Goal: Task Accomplishment & Management: Complete application form

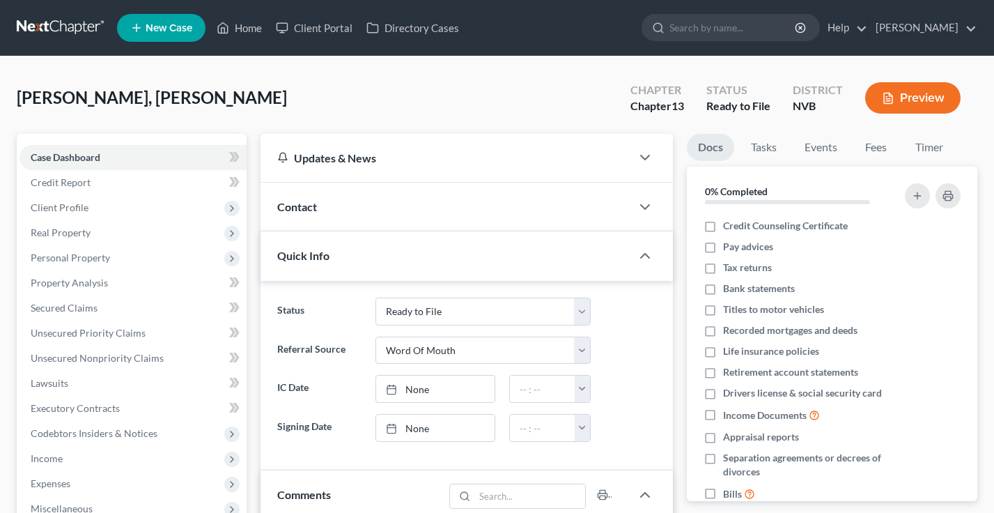
select select "18"
select select "0"
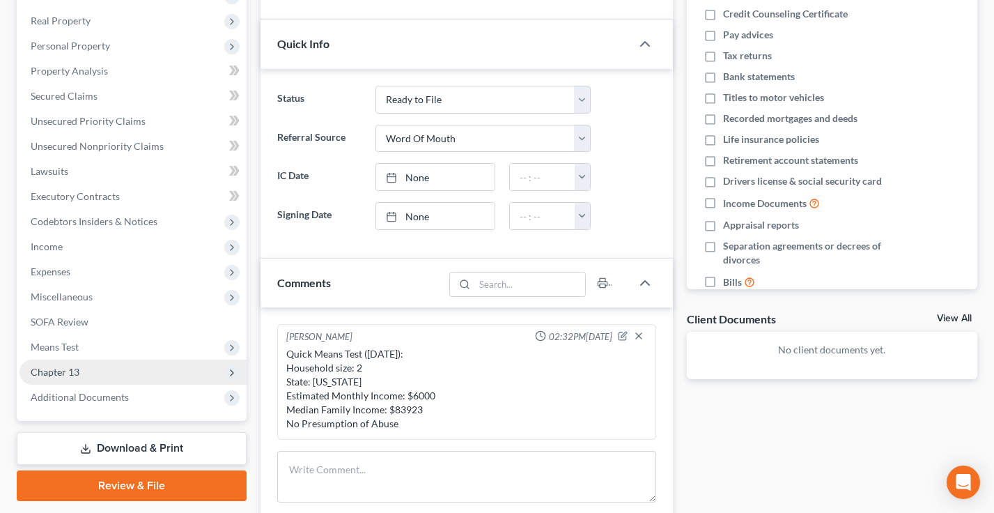
click at [100, 370] on span "Chapter 13" at bounding box center [133, 372] width 227 height 25
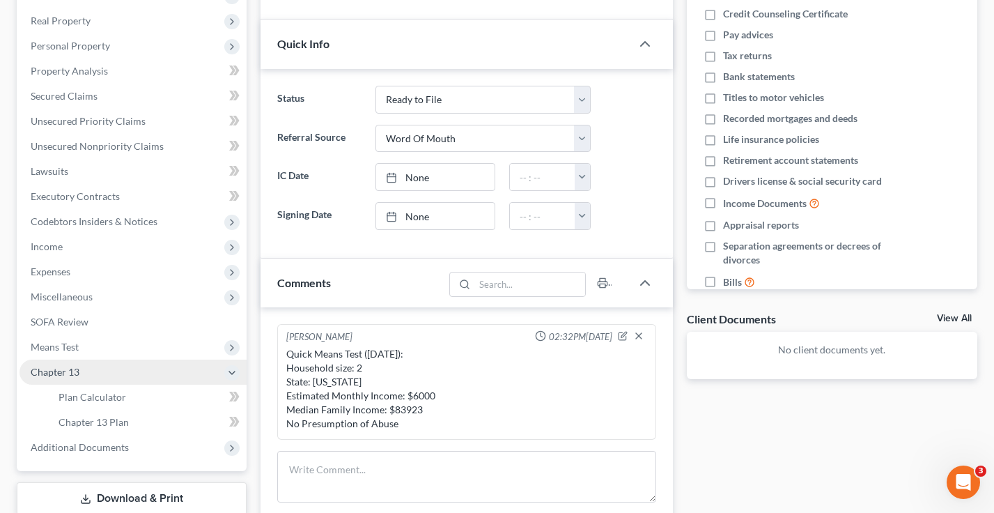
scroll to position [330, 0]
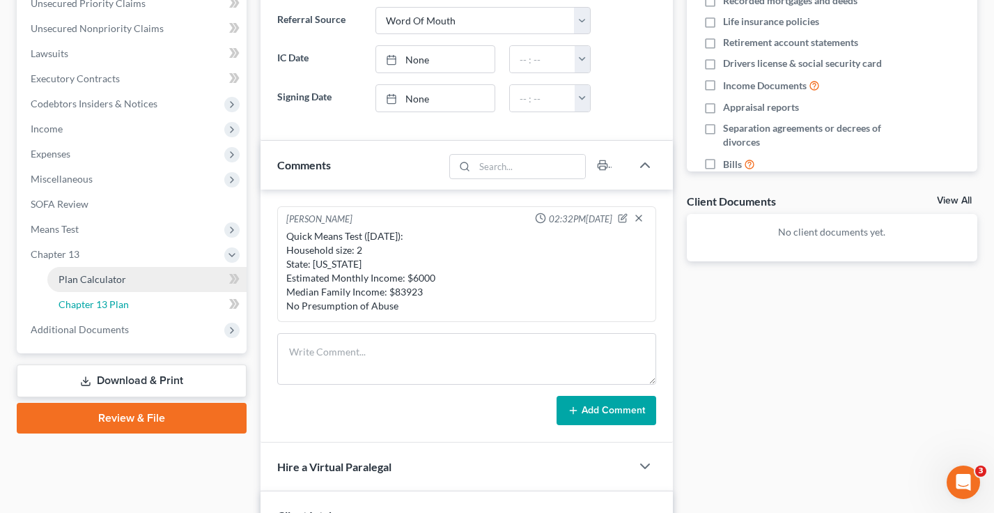
click at [114, 305] on span "Chapter 13 Plan" at bounding box center [94, 304] width 70 height 12
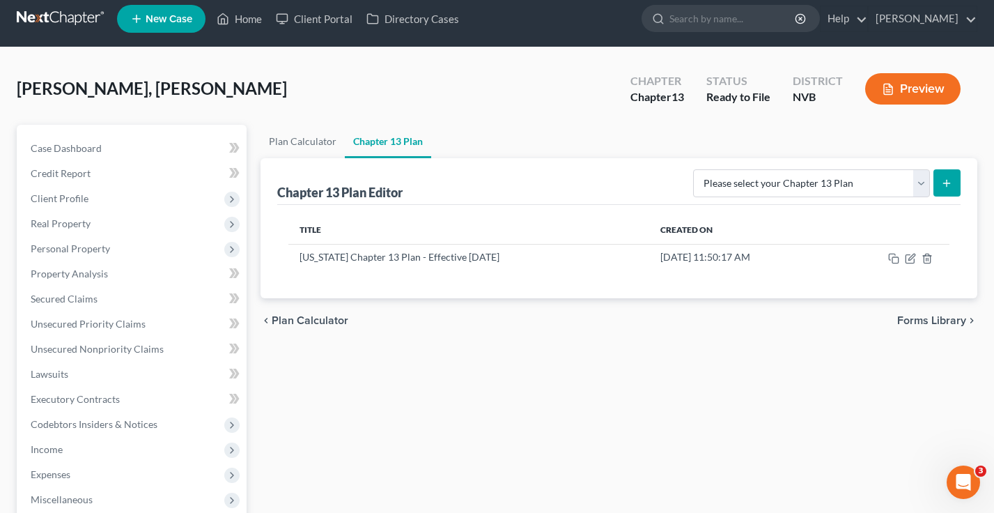
scroll to position [13, 0]
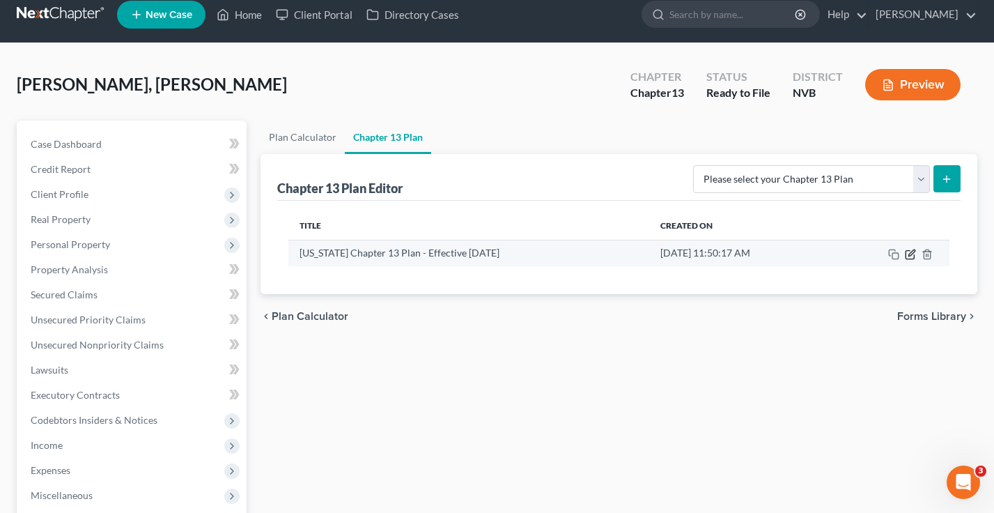
click at [908, 256] on icon "button" at bounding box center [910, 254] width 11 height 11
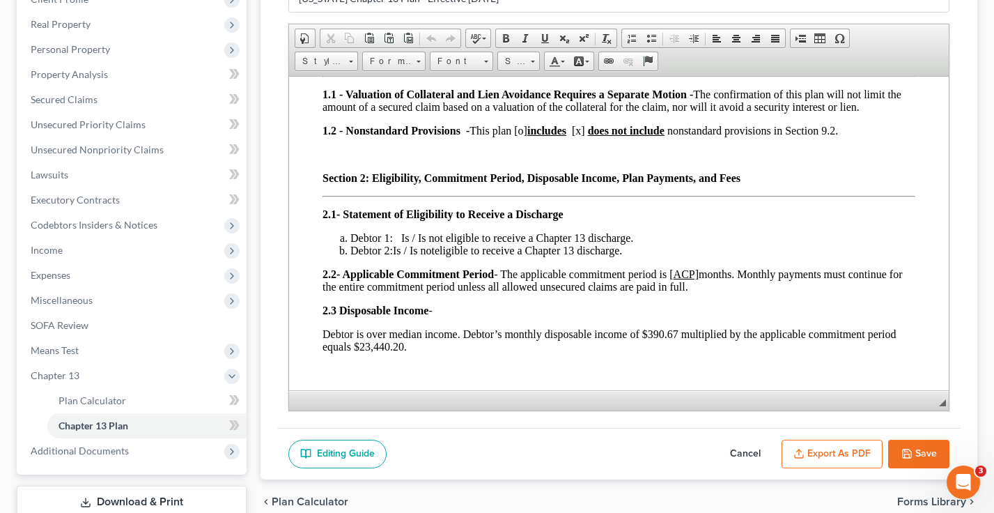
scroll to position [272, 0]
click at [580, 218] on p "2.1- Statement of Eligibility to Receive a Discharge" at bounding box center [618, 214] width 593 height 13
click at [425, 242] on span "Debtor 1: Is / Is not eligible to receive a Chapter 13 discharge." at bounding box center [491, 238] width 283 height 12
click at [413, 242] on span "Debtor 1: Is / Is not eligible to receive a Chapter 13 discharge." at bounding box center [491, 238] width 283 height 12
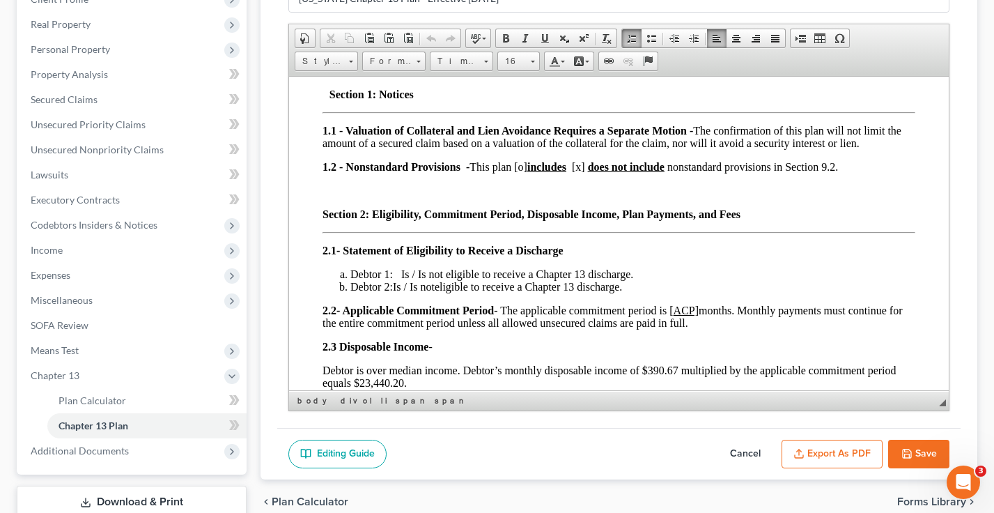
scroll to position [236, 0]
drag, startPoint x: 582, startPoint y: 252, endPoint x: 344, endPoint y: 254, distance: 238.3
click at [344, 254] on p "2.1- Statement of Eligibility to Receive a Discharge" at bounding box center [618, 251] width 593 height 13
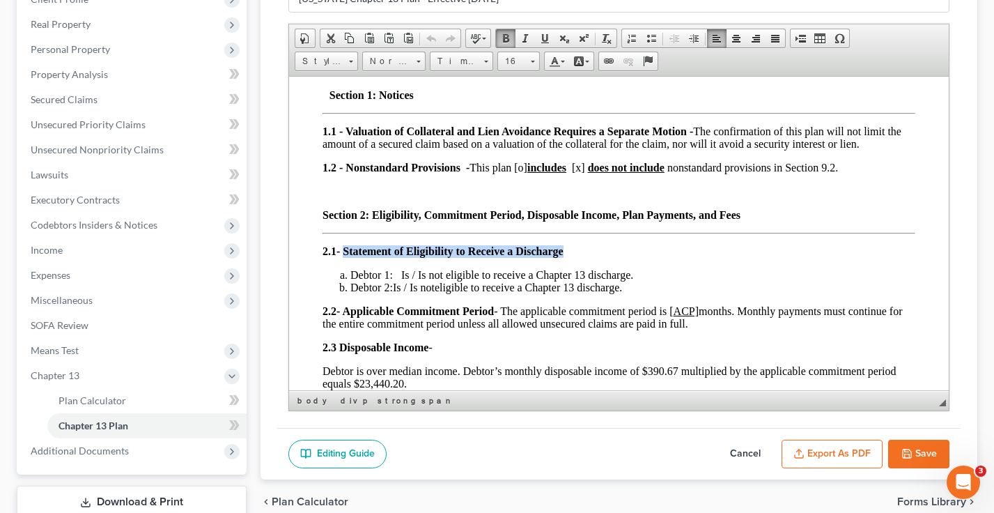
copy span "Statement of Eligibility to Receive a Discharge"
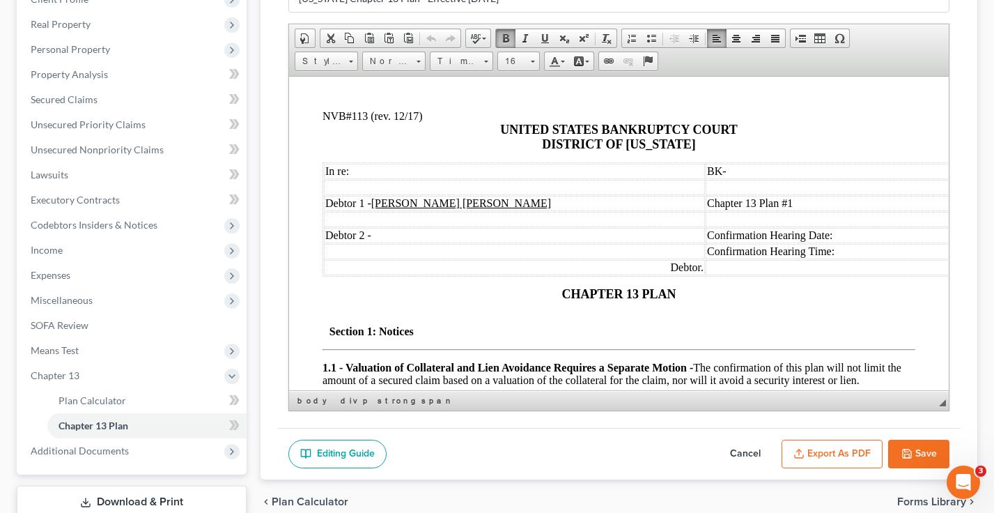
scroll to position [0, 0]
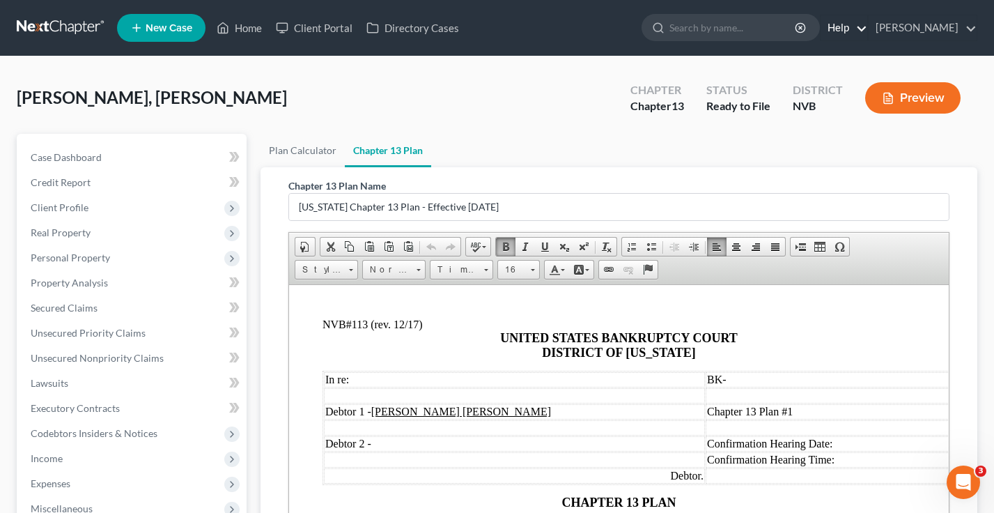
click at [868, 30] on link "Help" at bounding box center [844, 27] width 47 height 25
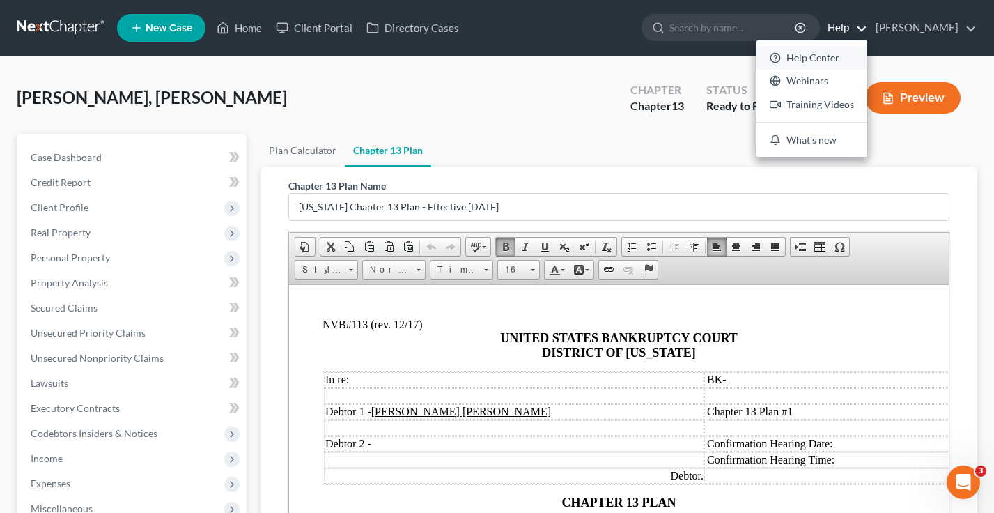
click at [831, 51] on link "Help Center" at bounding box center [812, 58] width 111 height 24
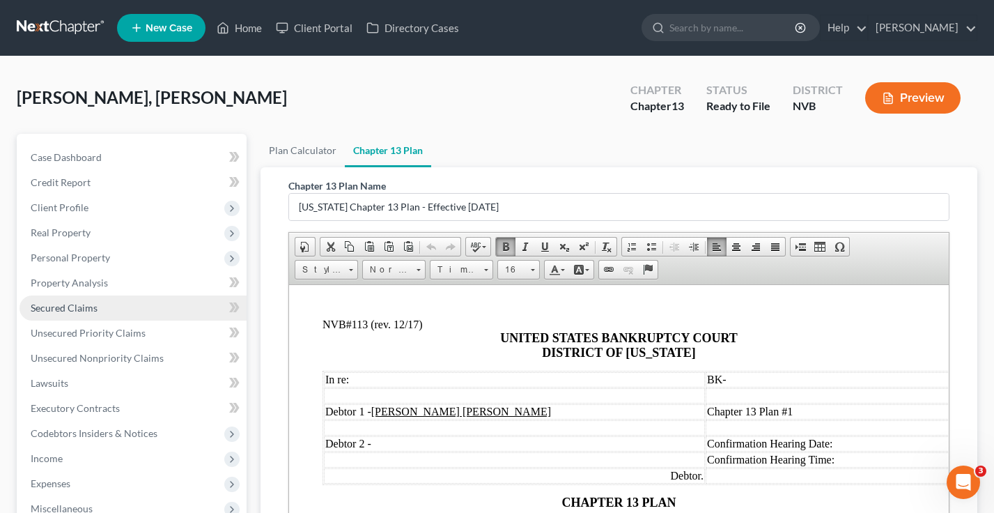
scroll to position [302, 0]
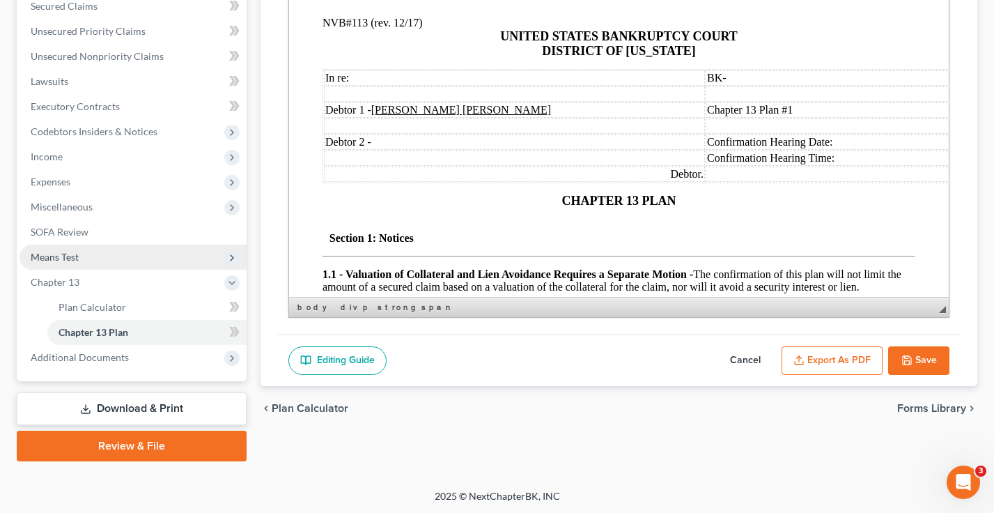
click at [77, 256] on span "Means Test" at bounding box center [55, 257] width 48 height 12
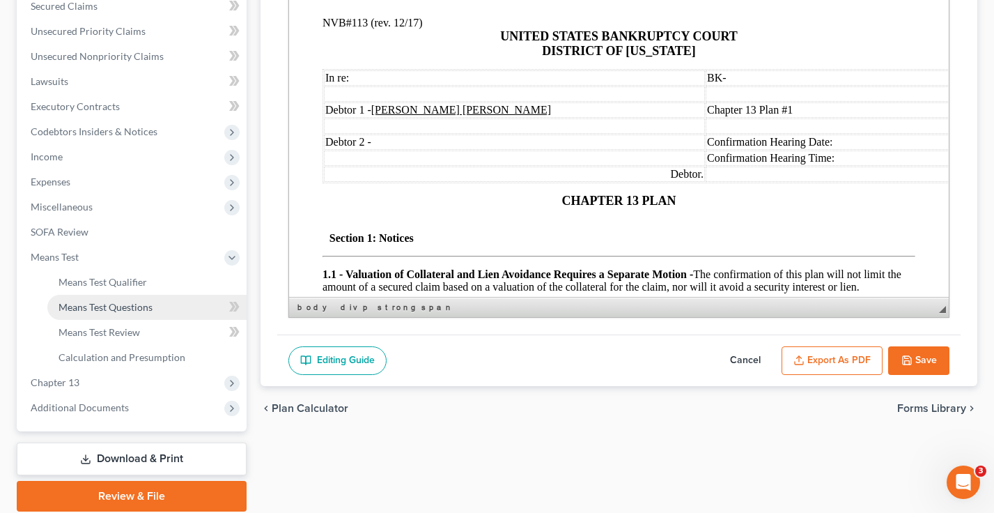
click at [109, 302] on span "Means Test Questions" at bounding box center [106, 307] width 94 height 12
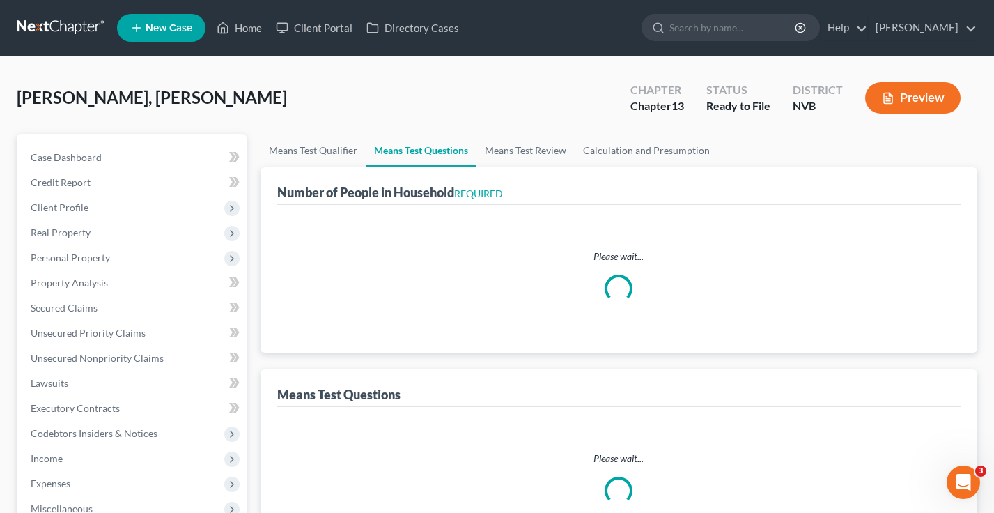
select select "1"
select select "60"
select select "0"
select select "60"
select select "2"
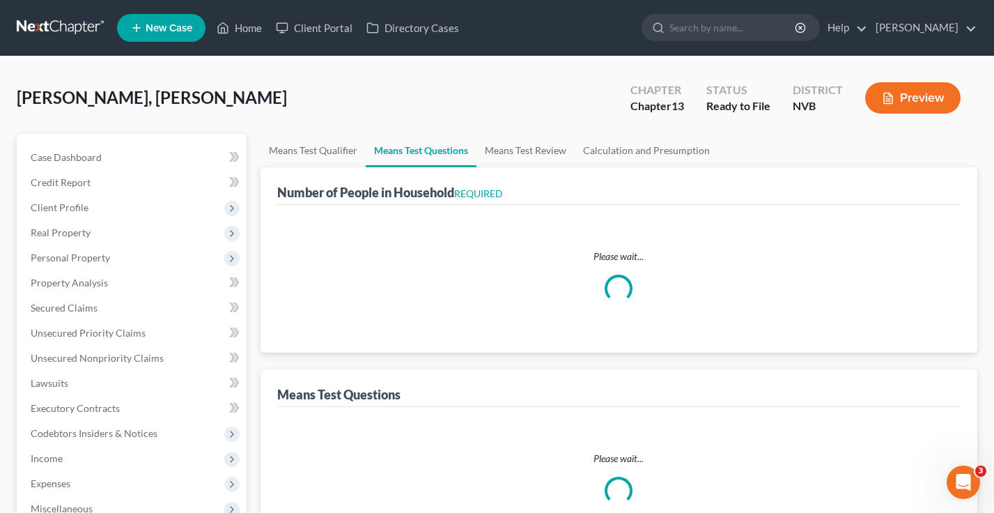
select select "2"
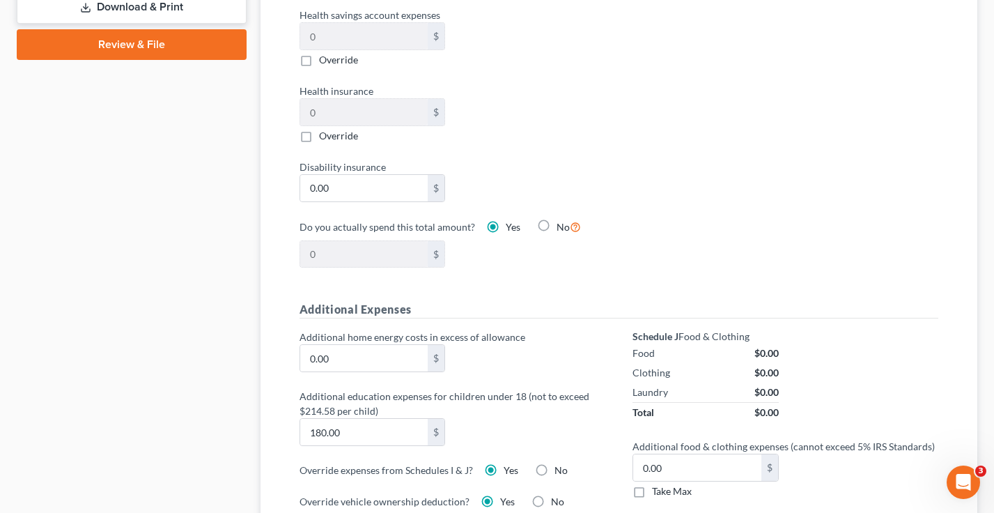
scroll to position [354, 0]
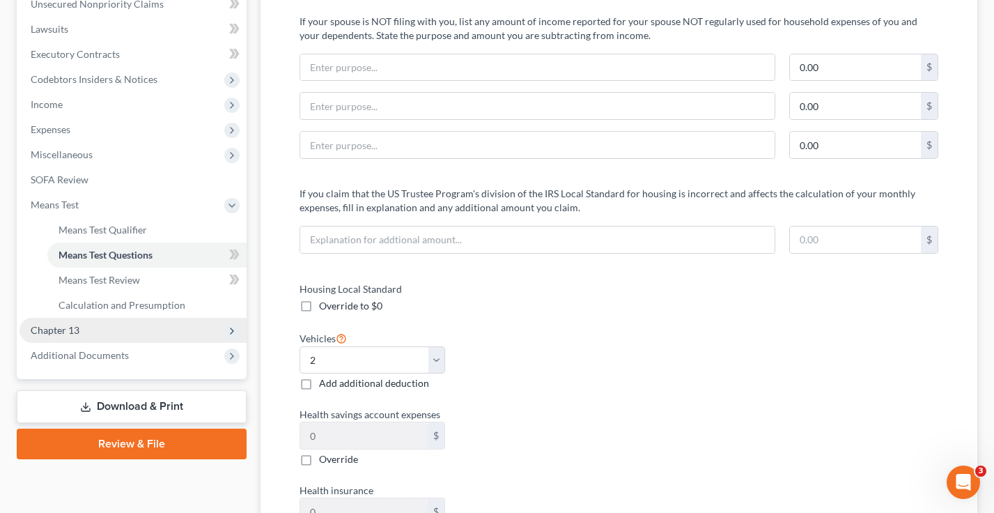
click at [93, 333] on span "Chapter 13" at bounding box center [133, 330] width 227 height 25
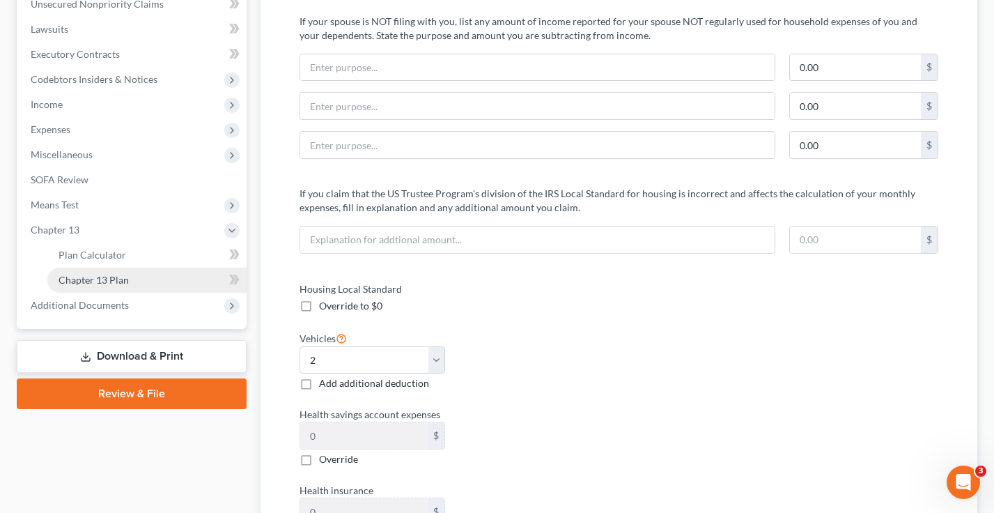
click at [109, 291] on link "Chapter 13 Plan" at bounding box center [146, 280] width 199 height 25
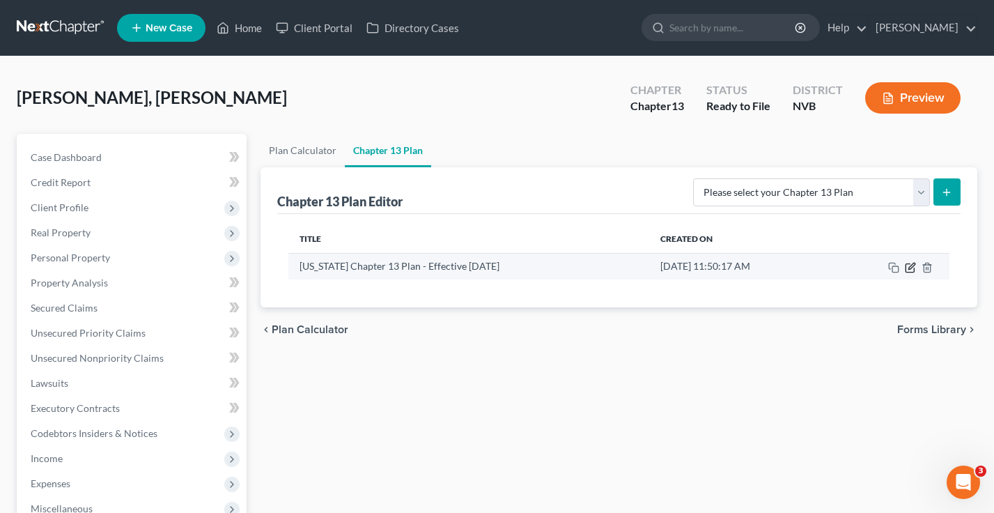
click at [909, 268] on icon "button" at bounding box center [912, 266] width 6 height 6
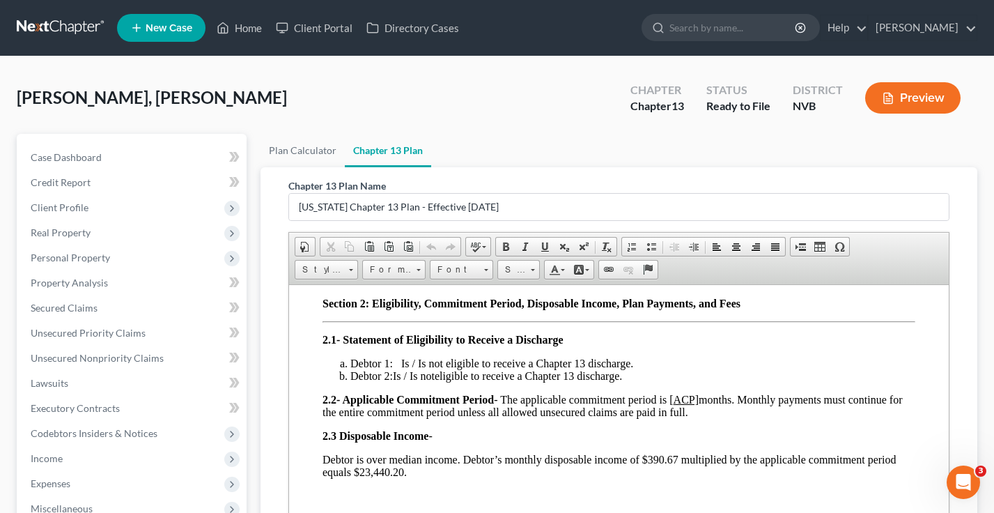
scroll to position [360, 0]
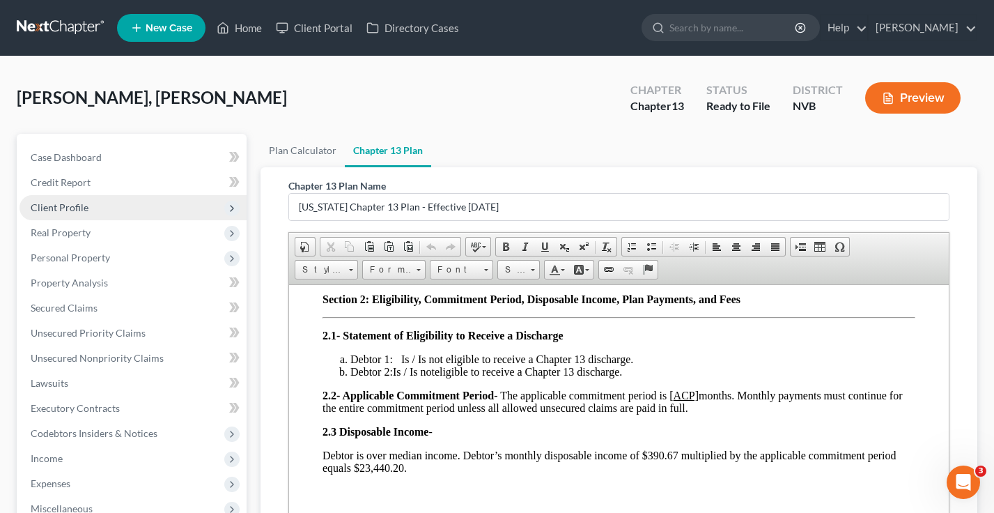
click at [77, 216] on span "Client Profile" at bounding box center [133, 207] width 227 height 25
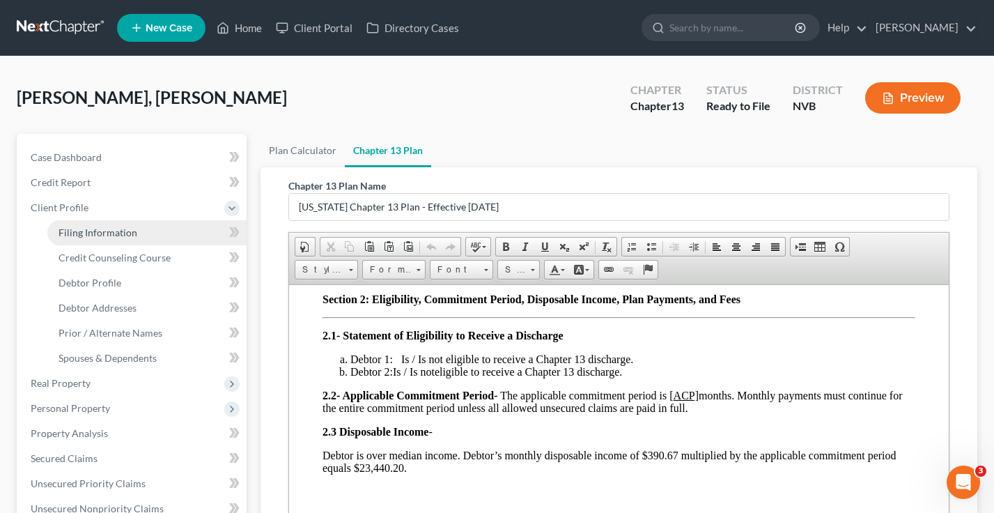
click at [95, 233] on span "Filing Information" at bounding box center [98, 232] width 79 height 12
select select "1"
select select "0"
select select "3"
select select "49"
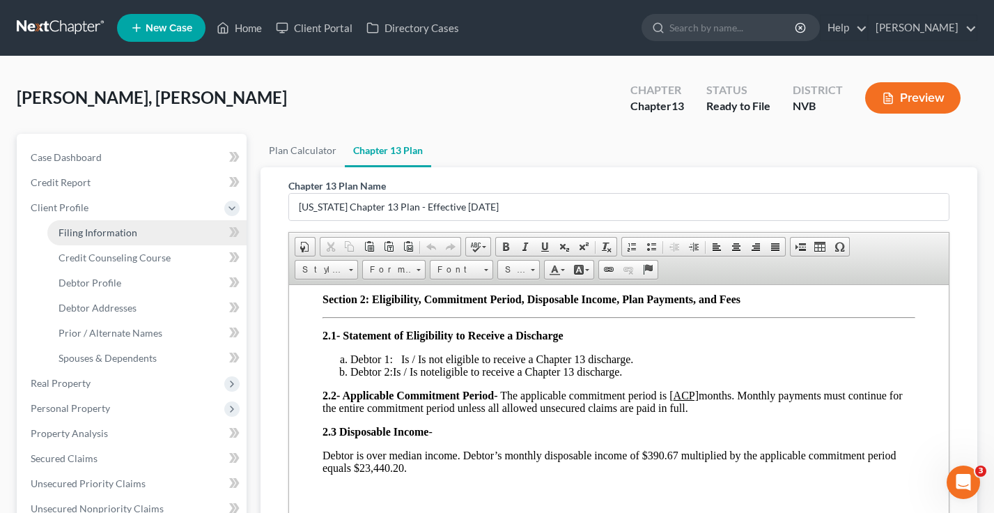
select select "0"
select select "31"
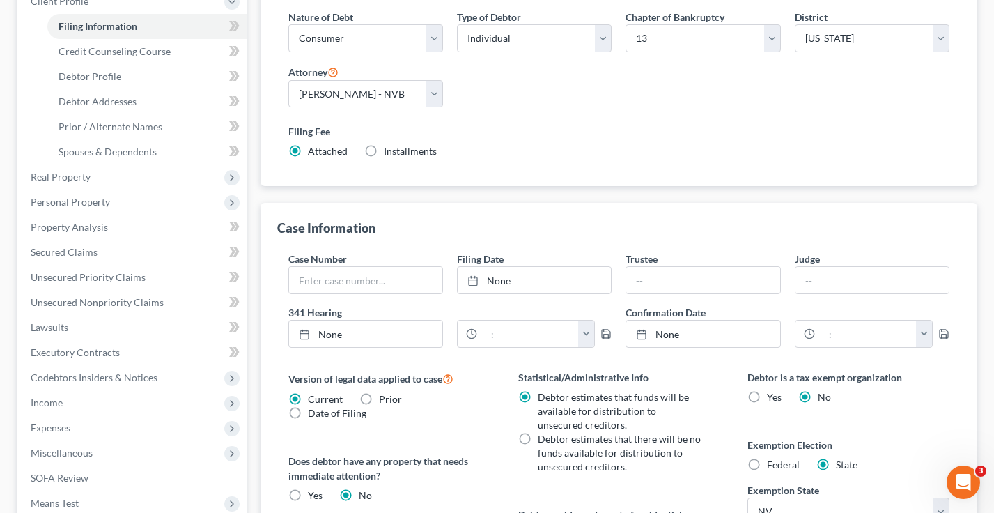
scroll to position [77, 0]
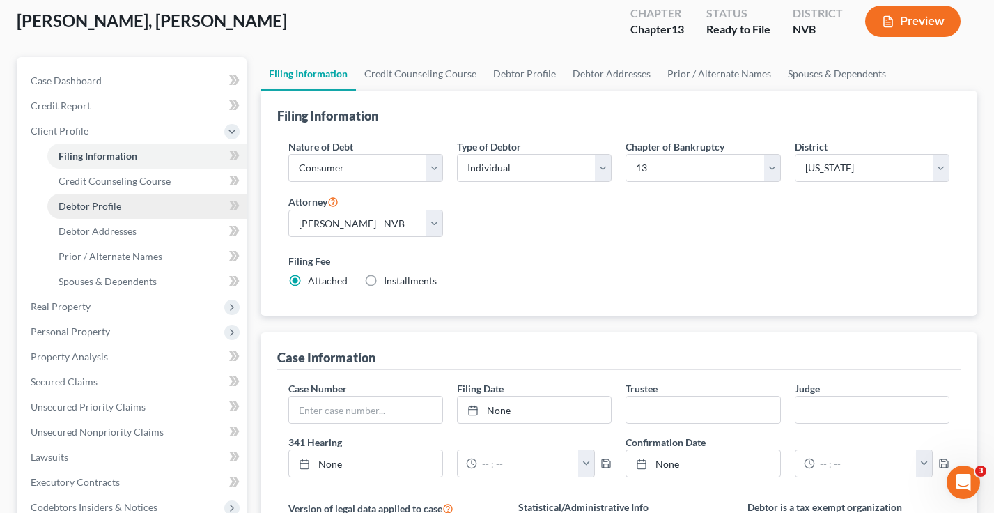
click at [102, 206] on span "Debtor Profile" at bounding box center [90, 206] width 63 height 12
select select "0"
select select "1"
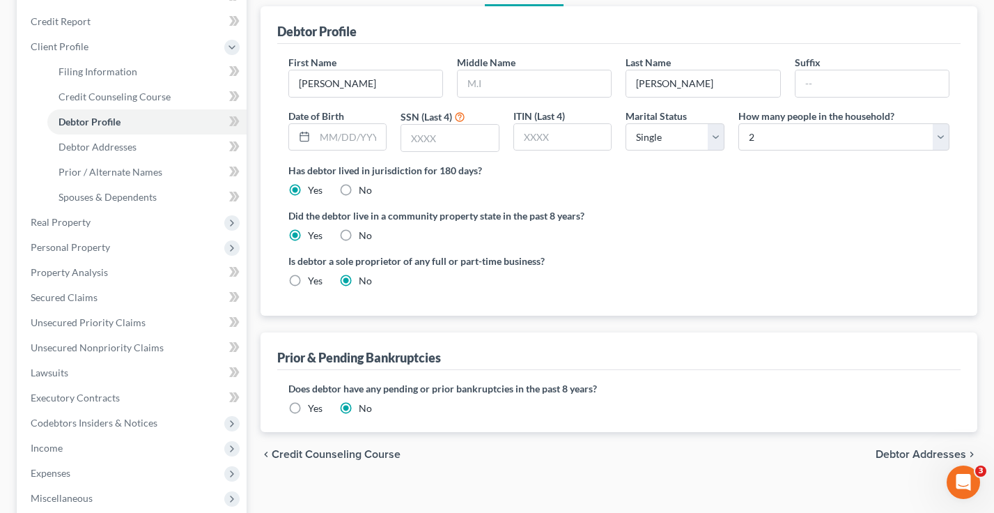
scroll to position [164, 0]
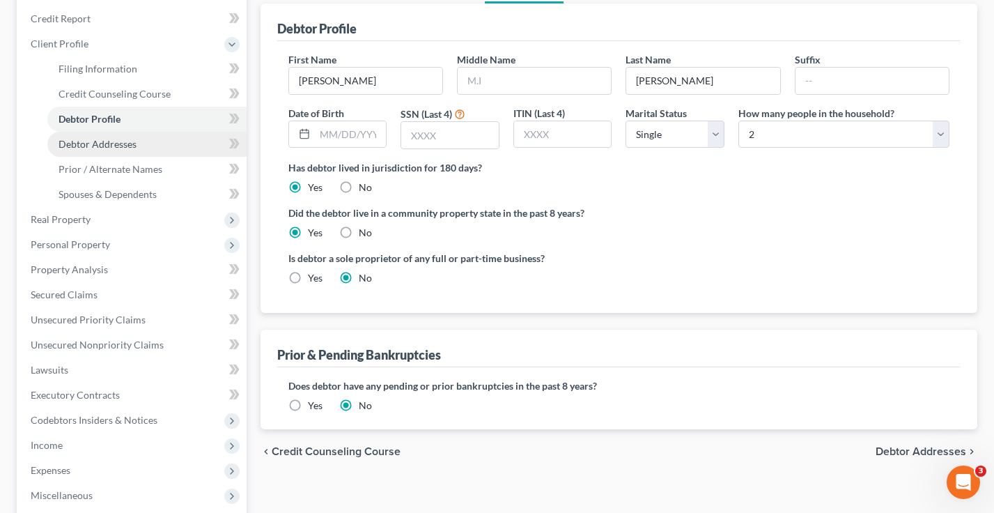
click at [120, 146] on span "Debtor Addresses" at bounding box center [98, 144] width 78 height 12
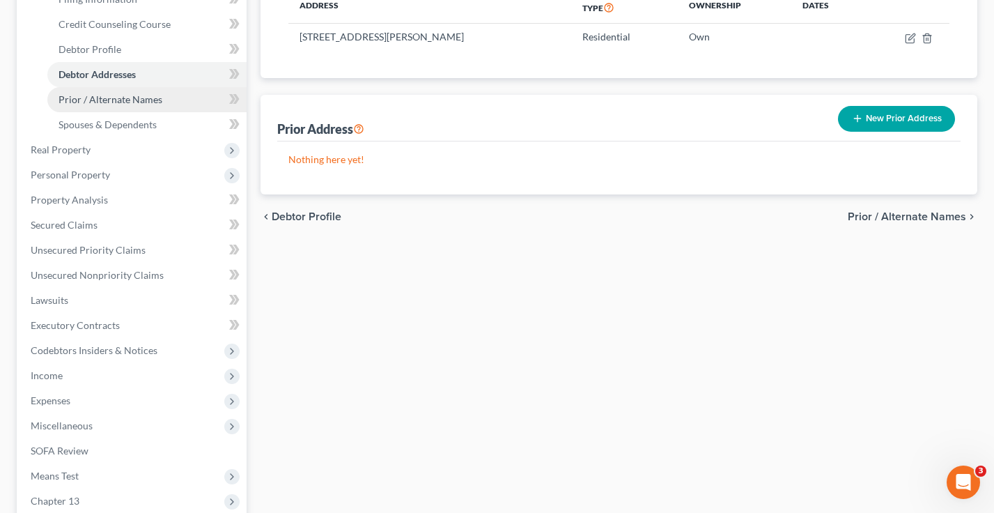
scroll to position [331, 0]
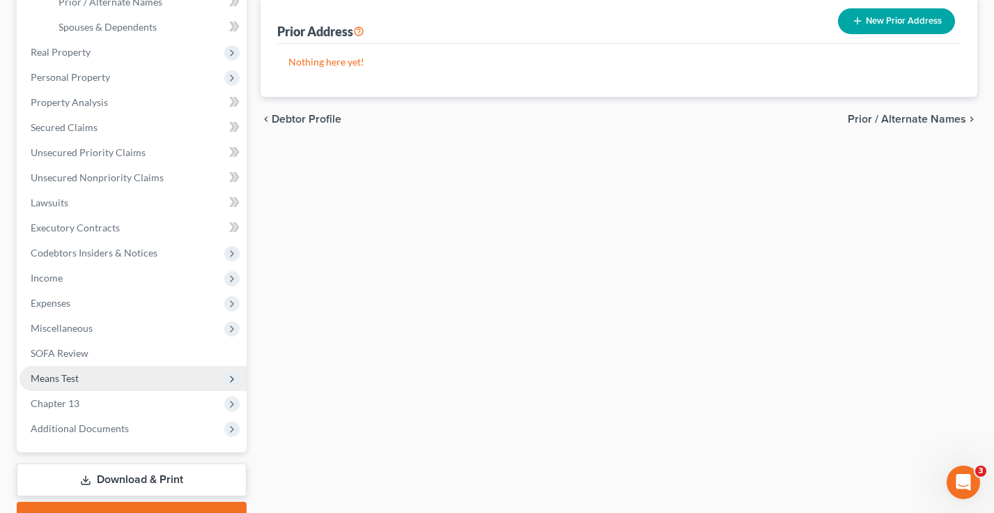
click at [75, 372] on span "Means Test" at bounding box center [55, 378] width 48 height 12
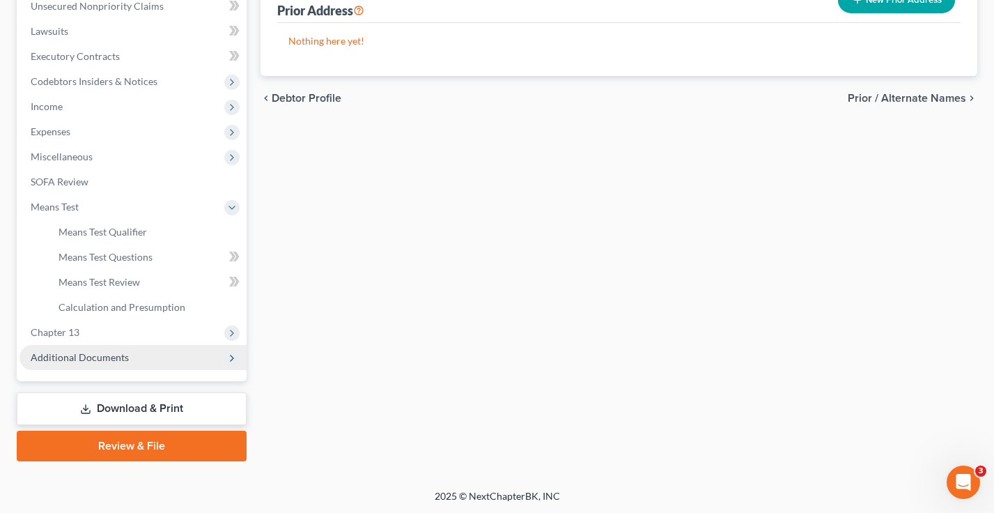
scroll to position [352, 0]
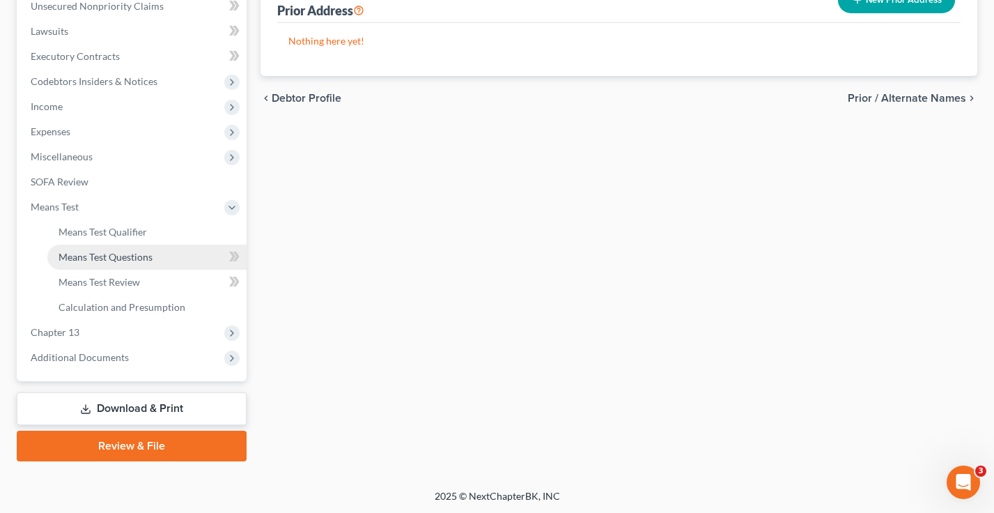
click at [103, 254] on span "Means Test Questions" at bounding box center [106, 257] width 94 height 12
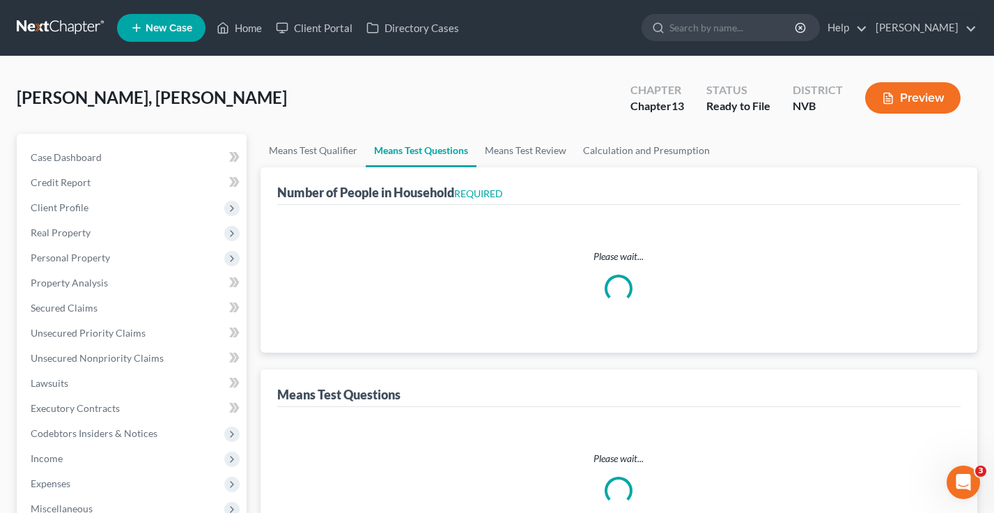
select select "1"
select select "60"
select select "0"
select select "60"
select select "2"
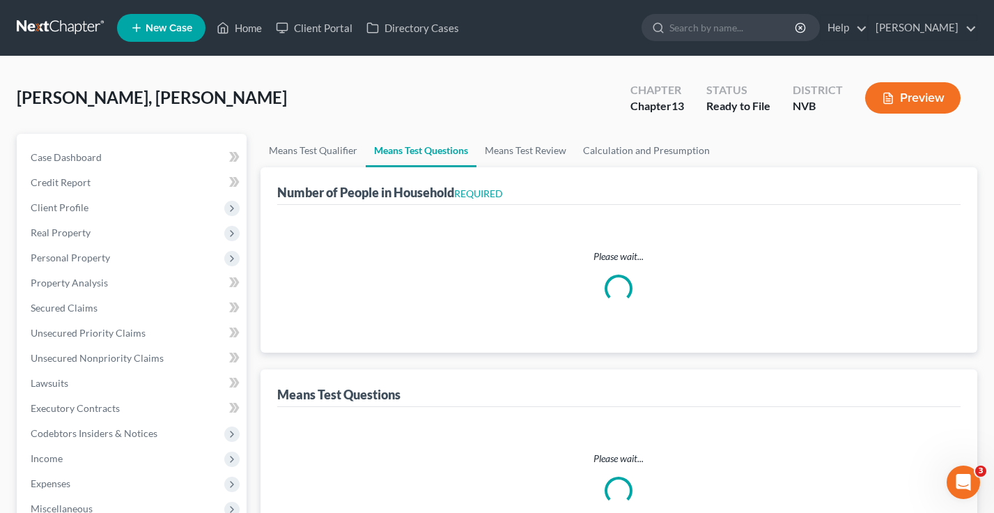
select select "2"
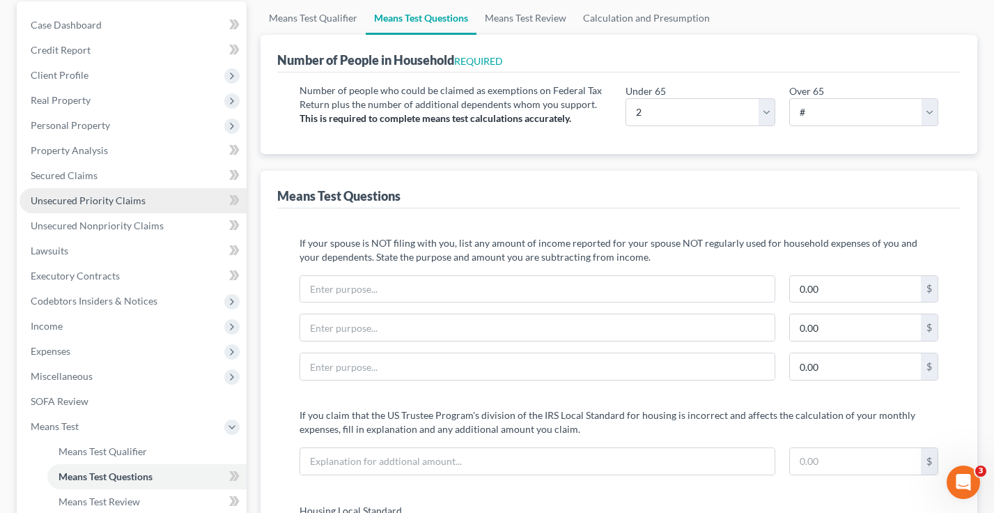
scroll to position [249, 0]
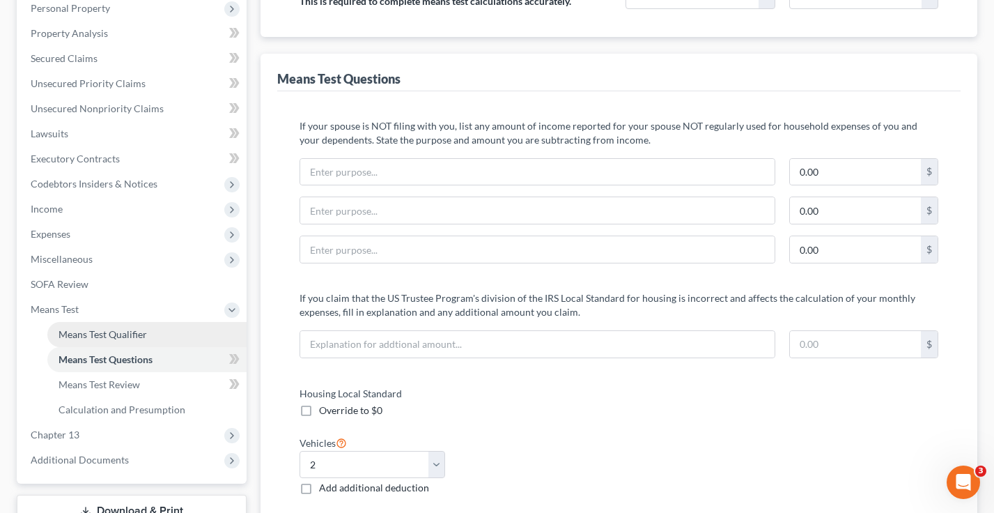
click at [102, 335] on span "Means Test Qualifier" at bounding box center [103, 334] width 88 height 12
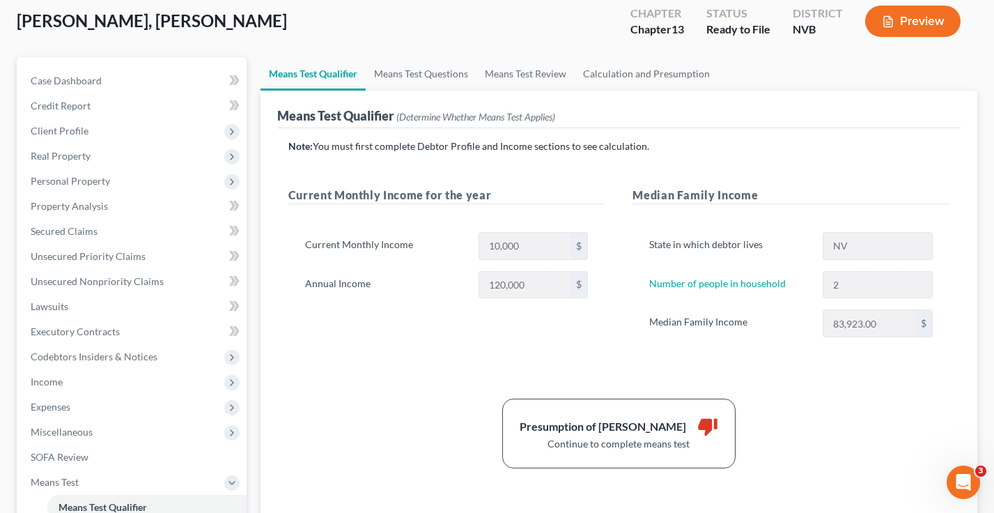
scroll to position [217, 0]
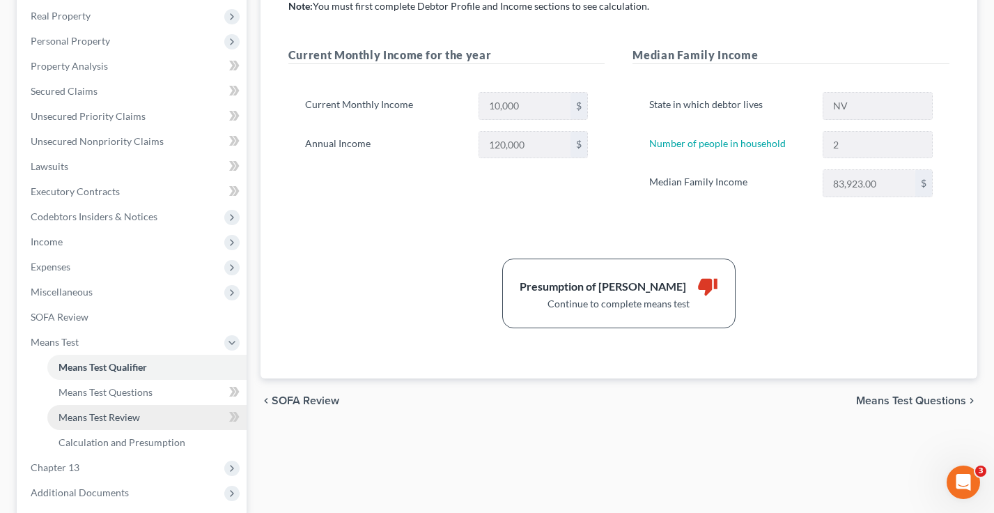
click at [114, 415] on span "Means Test Review" at bounding box center [100, 417] width 82 height 12
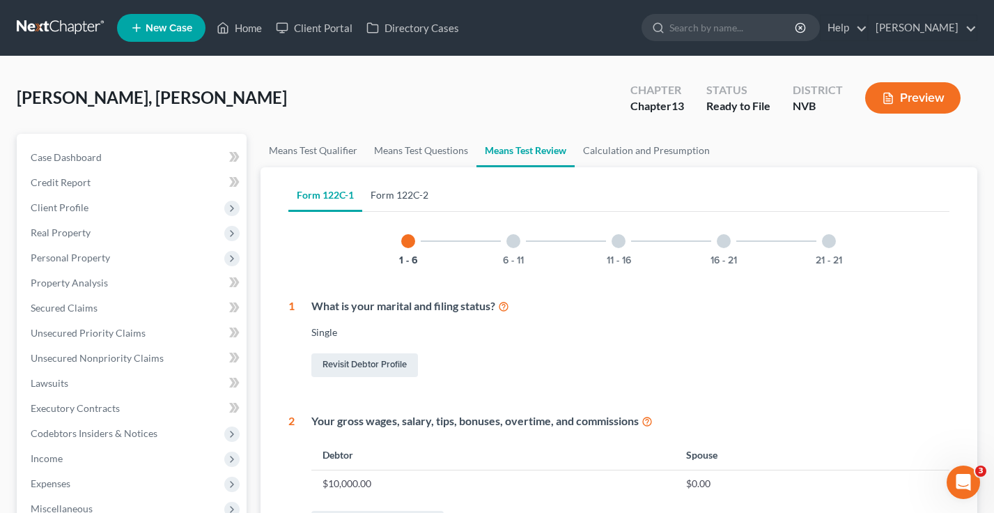
click at [401, 189] on link "Form 122C-2" at bounding box center [399, 194] width 75 height 33
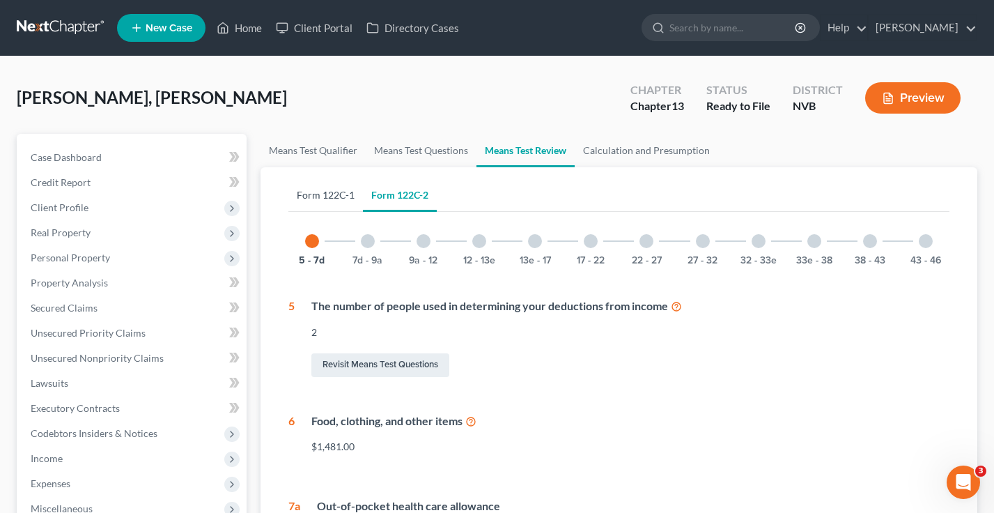
click at [346, 199] on link "Form 122C-1" at bounding box center [325, 194] width 75 height 33
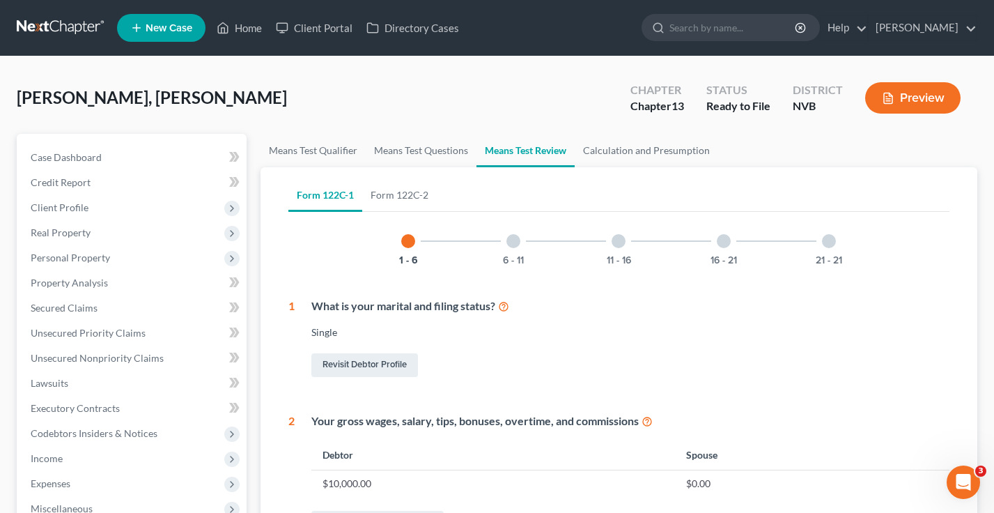
click at [515, 237] on div at bounding box center [514, 241] width 14 height 14
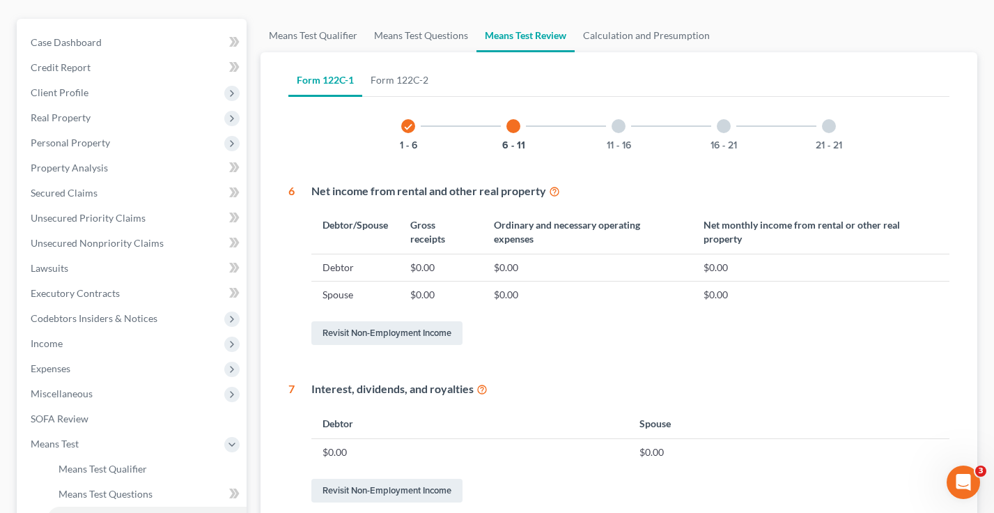
scroll to position [52, 0]
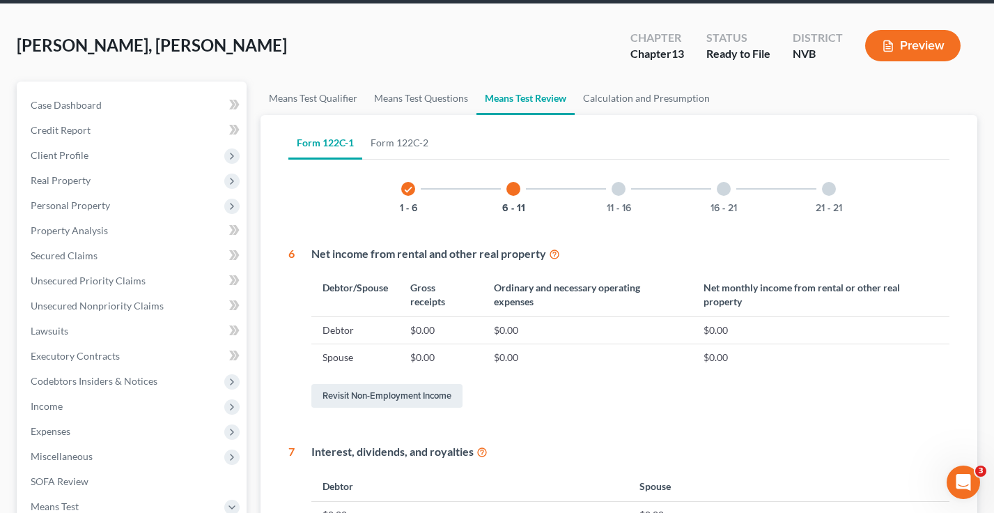
click at [617, 187] on div at bounding box center [619, 189] width 14 height 14
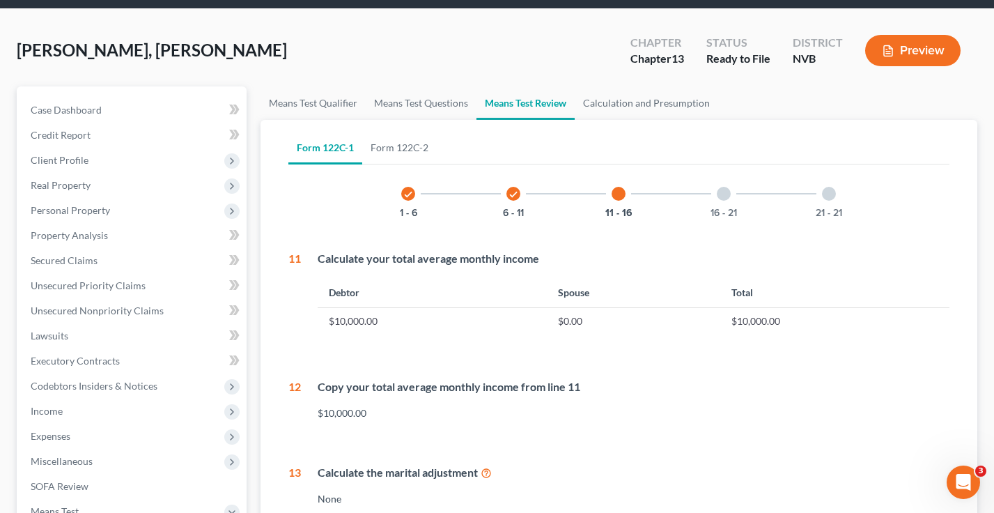
scroll to position [0, 0]
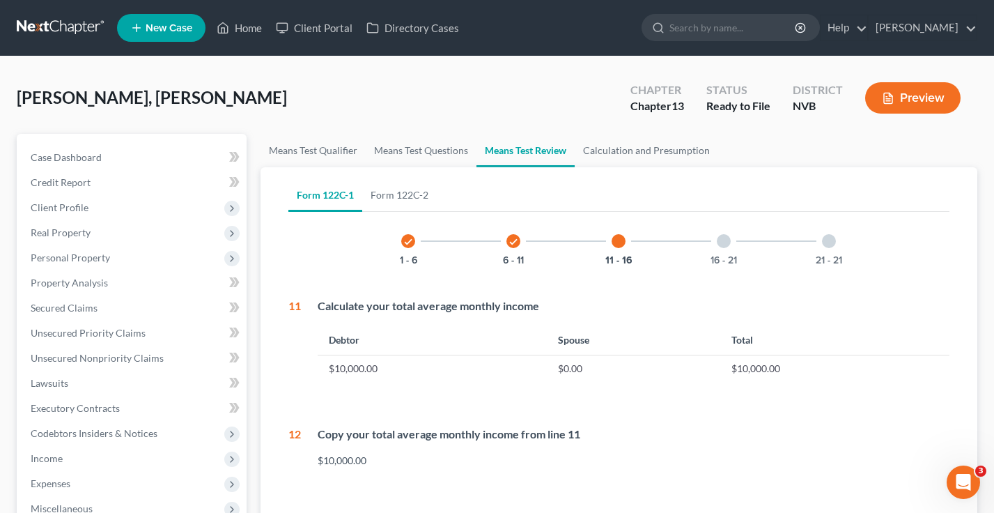
click at [713, 238] on div "16 - 21" at bounding box center [723, 240] width 47 height 47
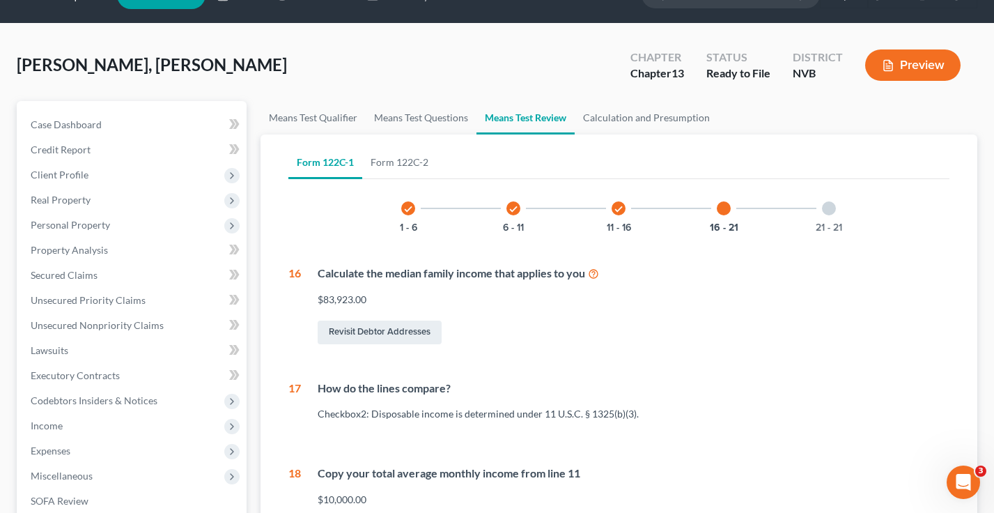
click at [832, 210] on div at bounding box center [829, 208] width 14 height 14
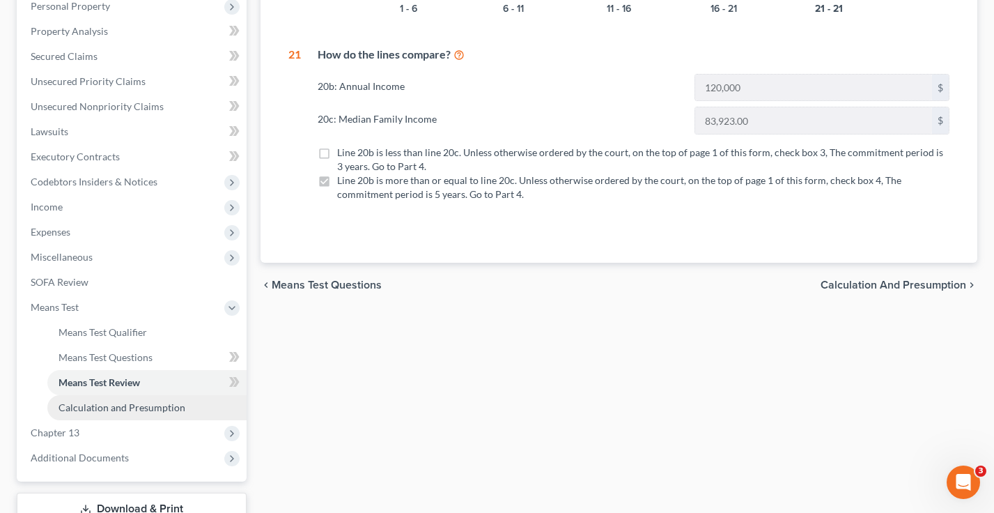
click at [113, 408] on span "Calculation and Presumption" at bounding box center [122, 407] width 127 height 12
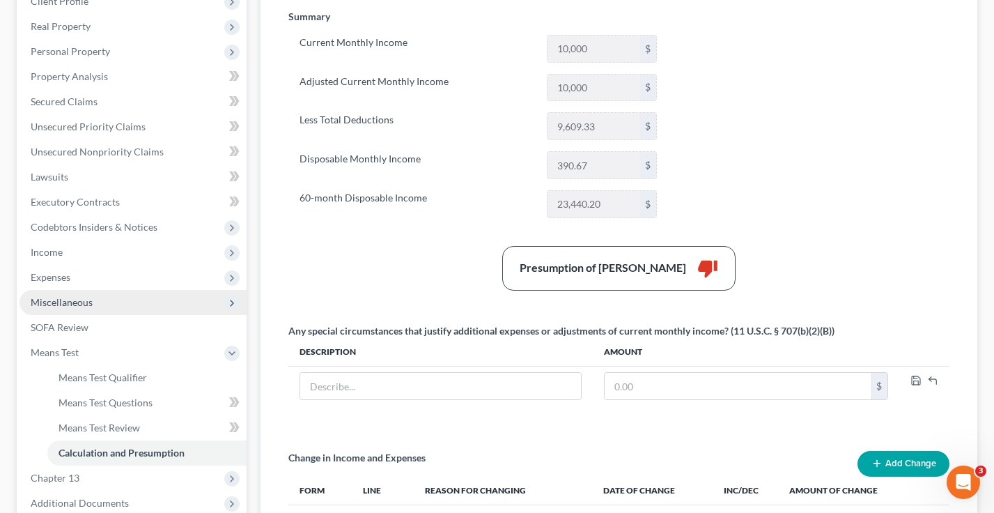
click at [91, 307] on span "Miscellaneous" at bounding box center [133, 302] width 227 height 25
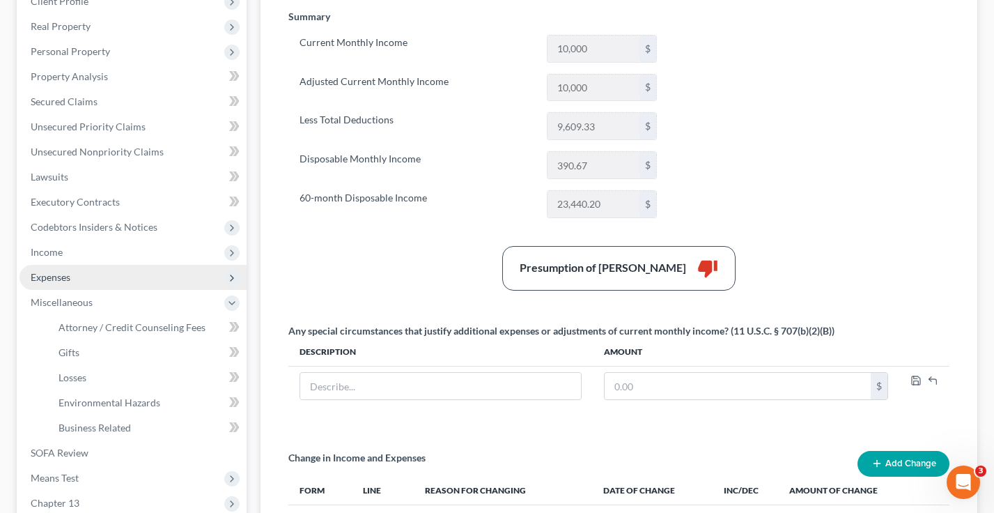
click at [68, 276] on span "Expenses" at bounding box center [51, 277] width 40 height 12
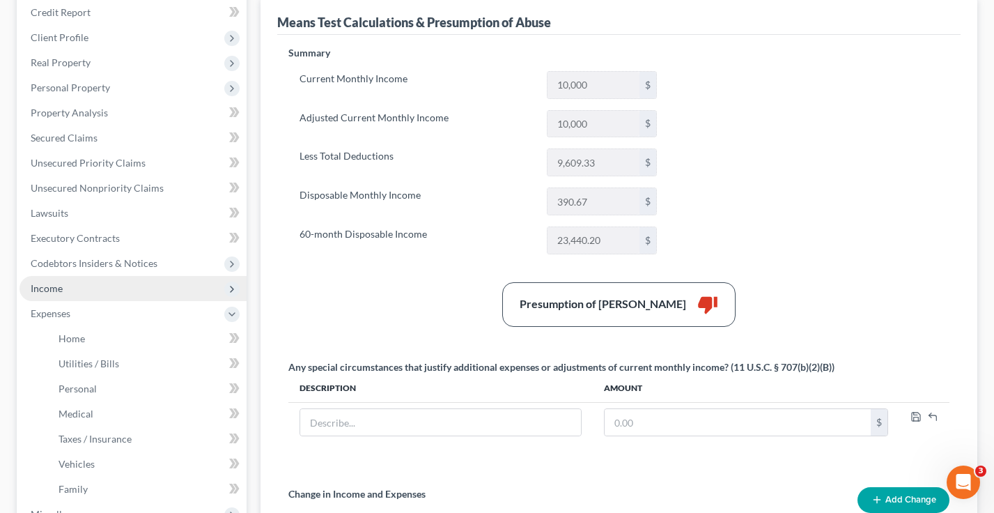
click at [70, 280] on span "Income" at bounding box center [133, 288] width 227 height 25
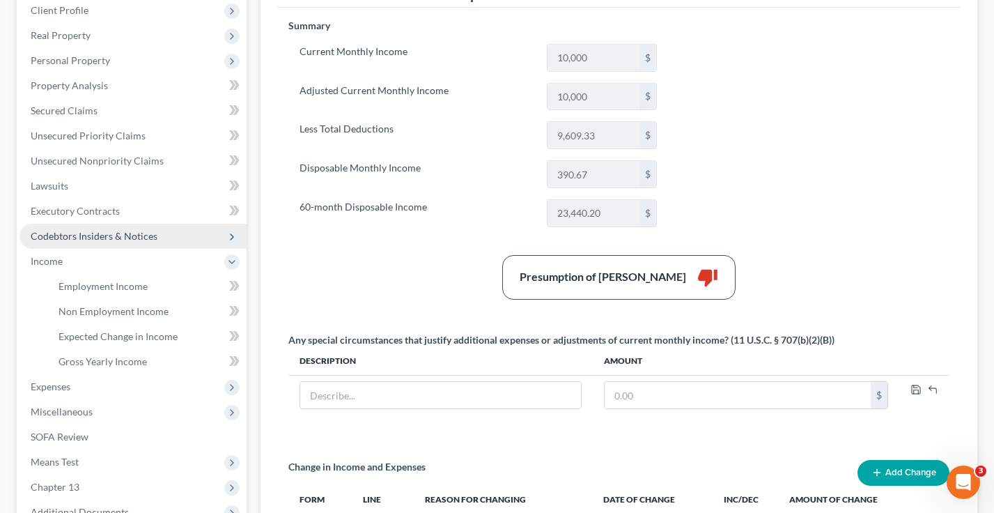
scroll to position [366, 0]
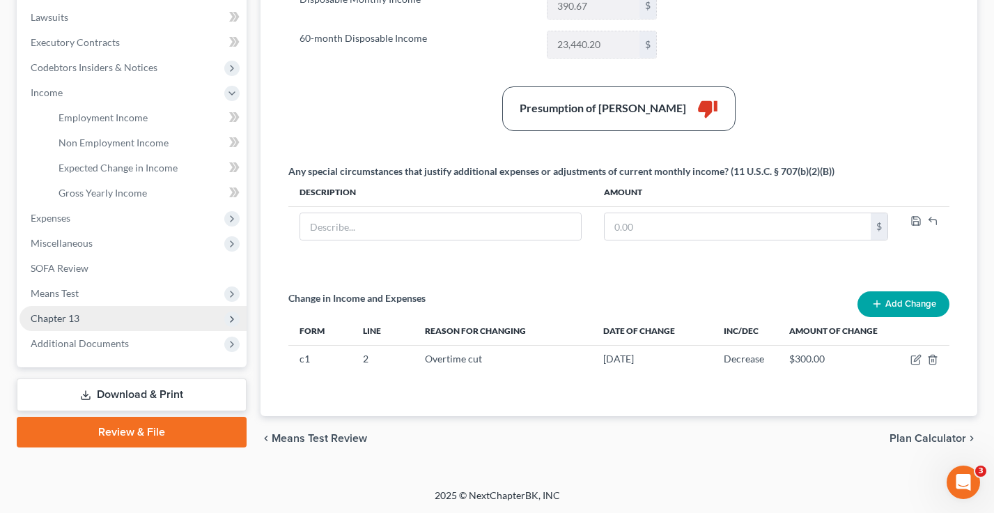
click at [91, 324] on span "Chapter 13" at bounding box center [133, 318] width 227 height 25
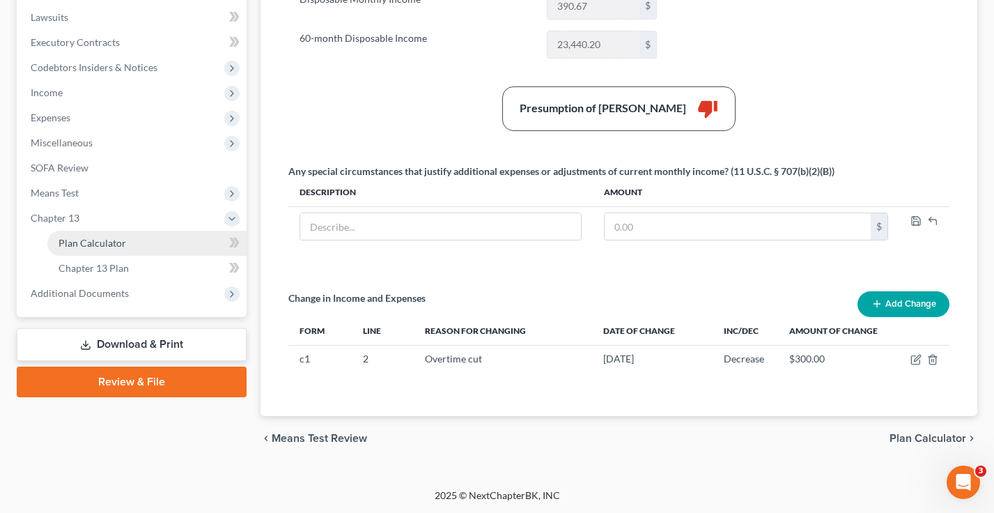
click at [118, 239] on span "Plan Calculator" at bounding box center [93, 243] width 68 height 12
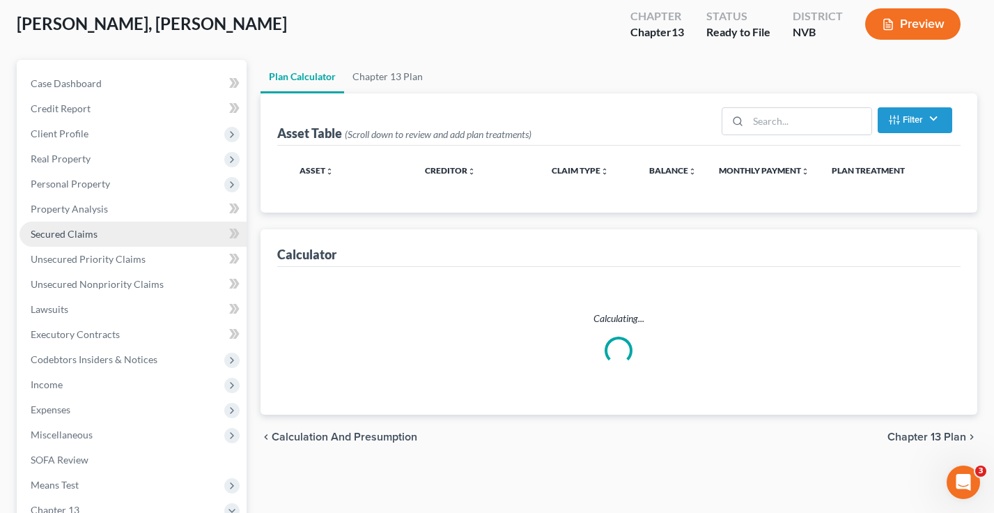
scroll to position [44, 0]
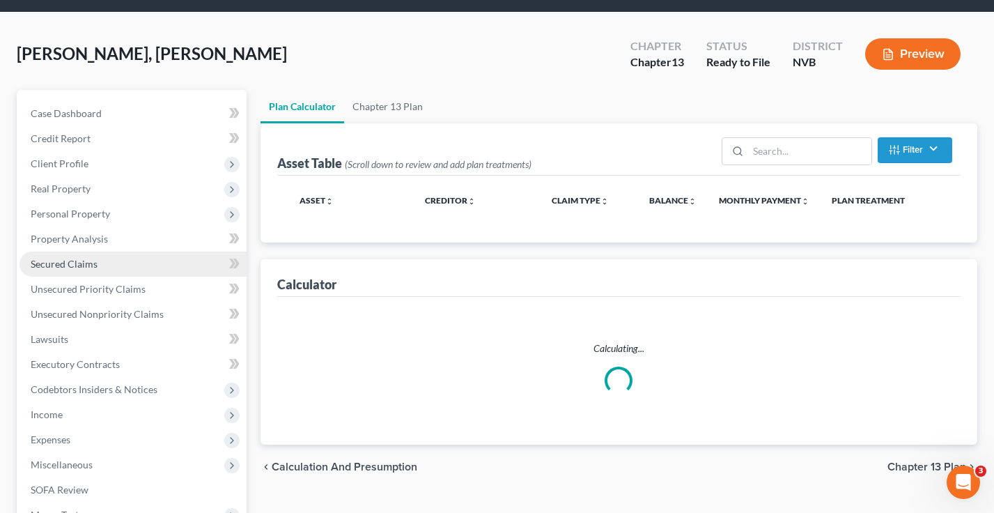
select select "59"
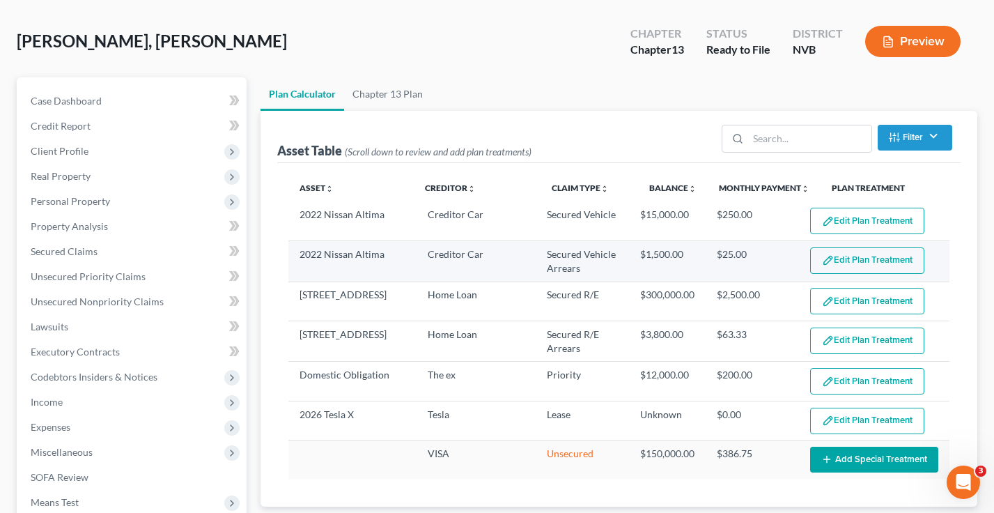
scroll to position [124, 0]
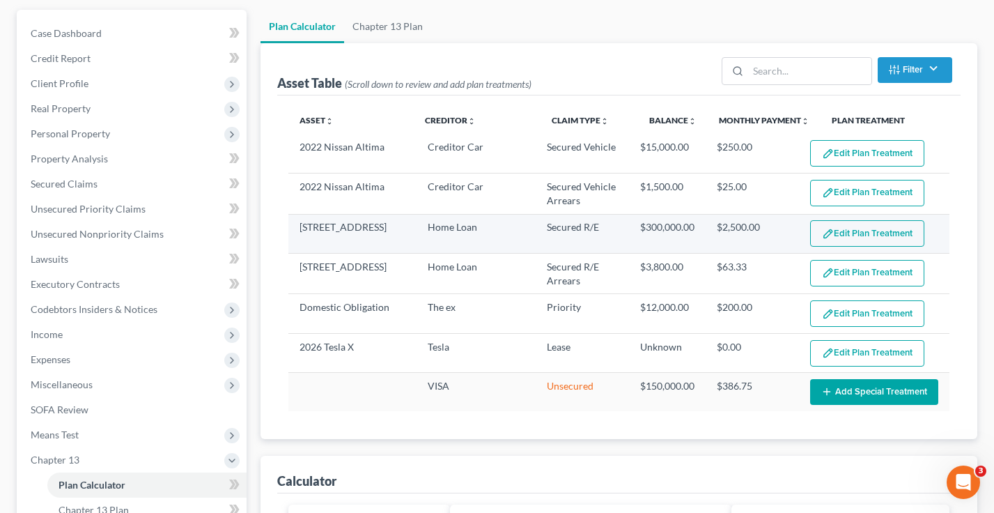
click at [858, 227] on button "Edit Plan Treatment" at bounding box center [867, 233] width 114 height 26
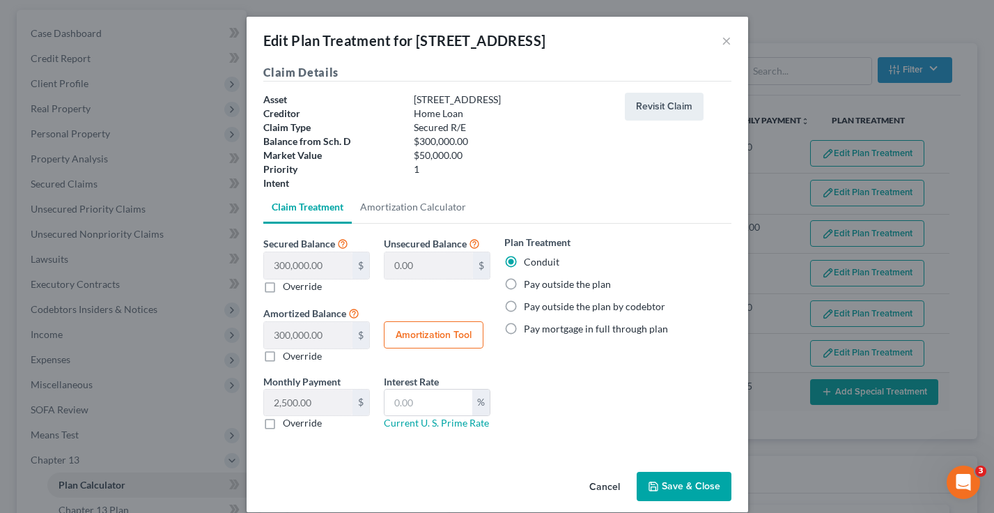
click at [524, 283] on label "Pay outside the plan" at bounding box center [567, 284] width 87 height 14
click at [530, 283] on input "Pay outside the plan" at bounding box center [534, 281] width 9 height 9
radio input "true"
click at [693, 491] on button "Save & Close" at bounding box center [684, 486] width 95 height 29
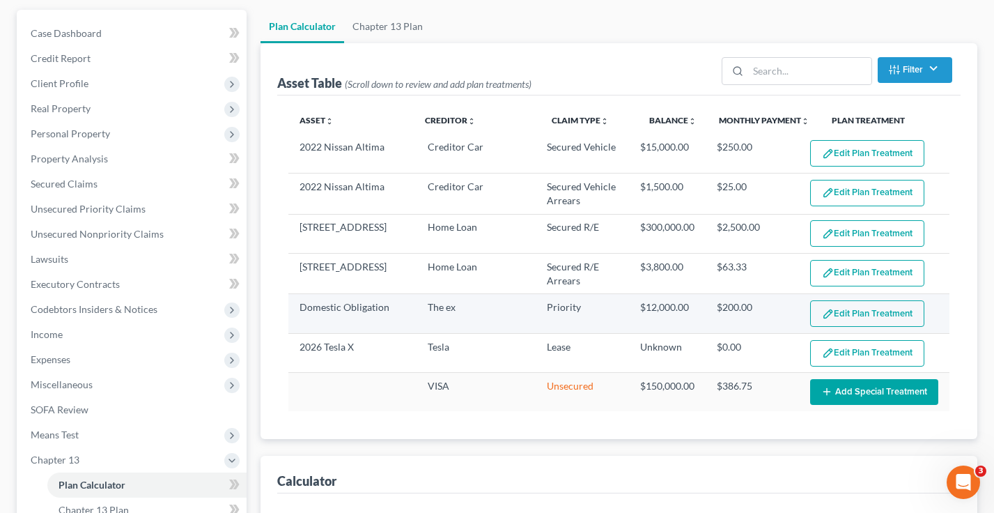
select select "59"
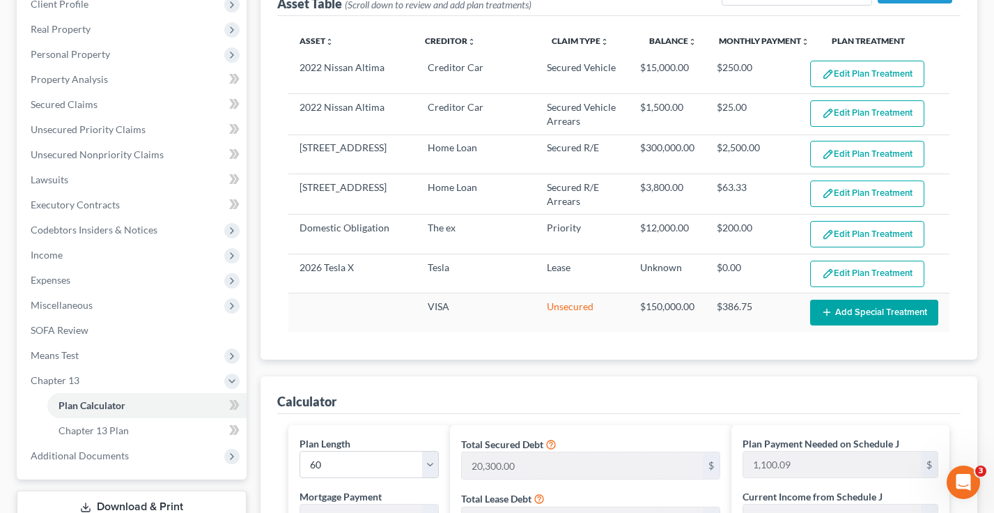
scroll to position [75, 0]
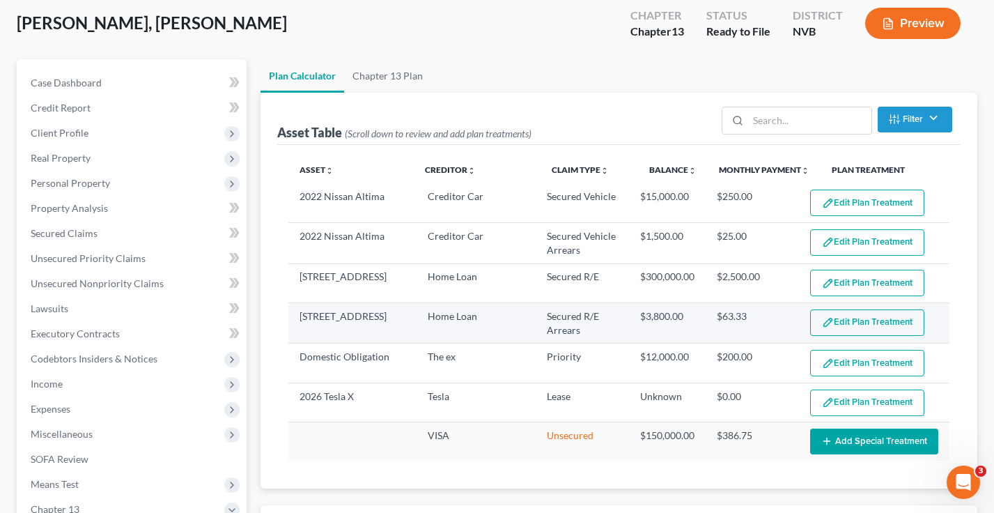
click at [872, 321] on button "Edit Plan Treatment" at bounding box center [867, 322] width 114 height 26
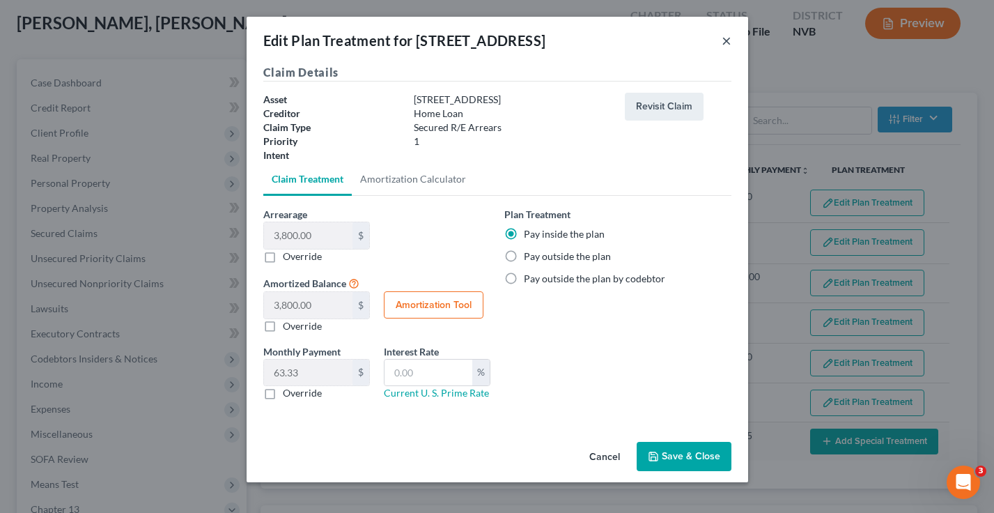
click at [726, 43] on button "×" at bounding box center [727, 40] width 10 height 17
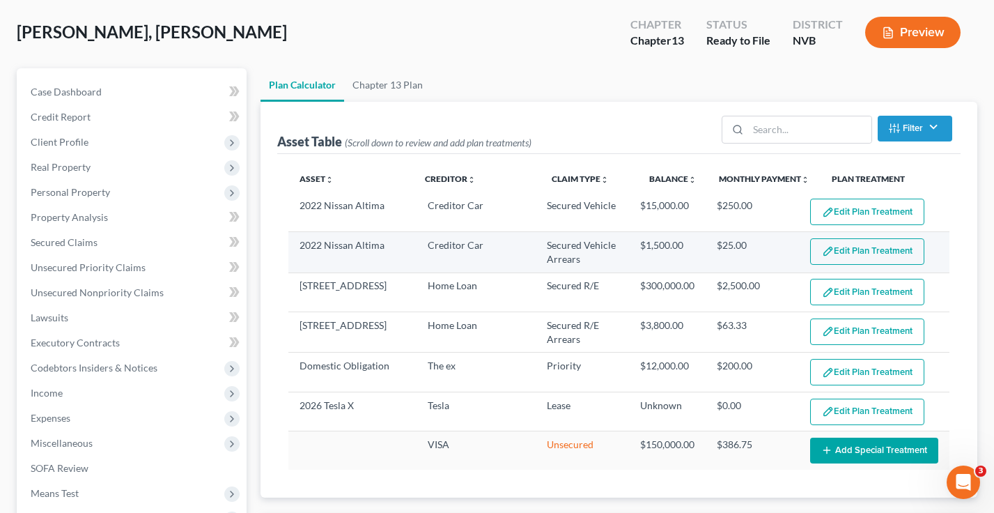
scroll to position [132, 0]
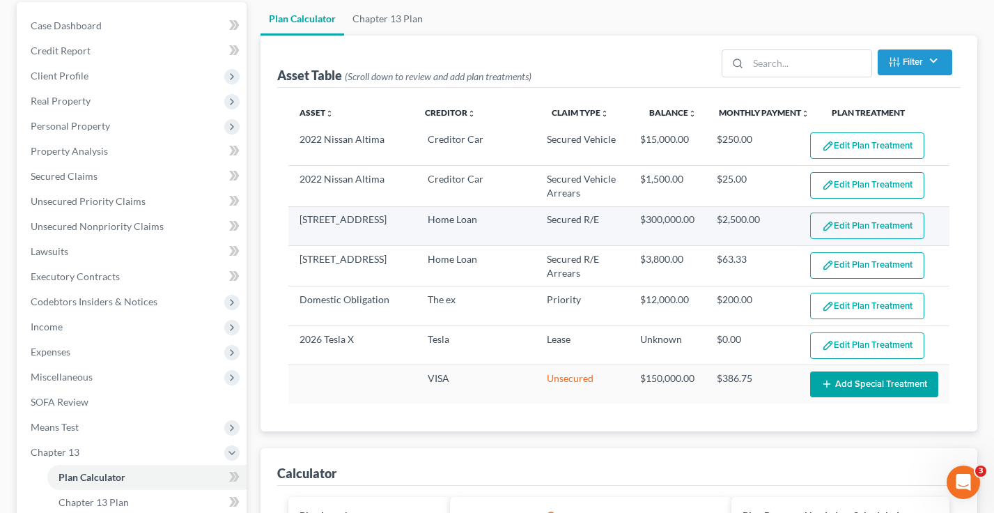
click at [856, 221] on button "Edit Plan Treatment" at bounding box center [867, 226] width 114 height 26
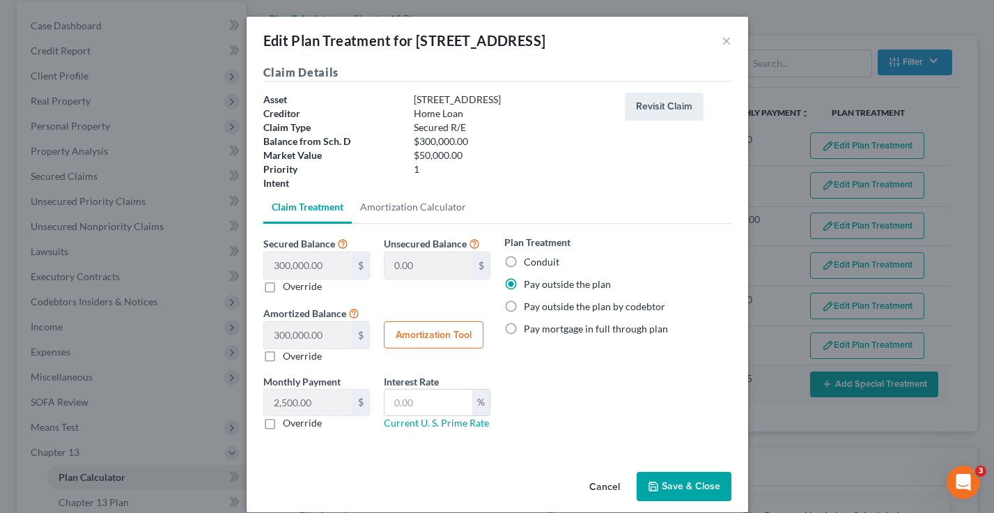
drag, startPoint x: 511, startPoint y: 262, endPoint x: 528, endPoint y: 289, distance: 32.3
click at [524, 262] on label "Conduit" at bounding box center [542, 262] width 36 height 14
click at [530, 262] on input "Conduit" at bounding box center [534, 259] width 9 height 9
radio input "true"
click at [384, 204] on link "Amortization Calculator" at bounding box center [413, 206] width 123 height 33
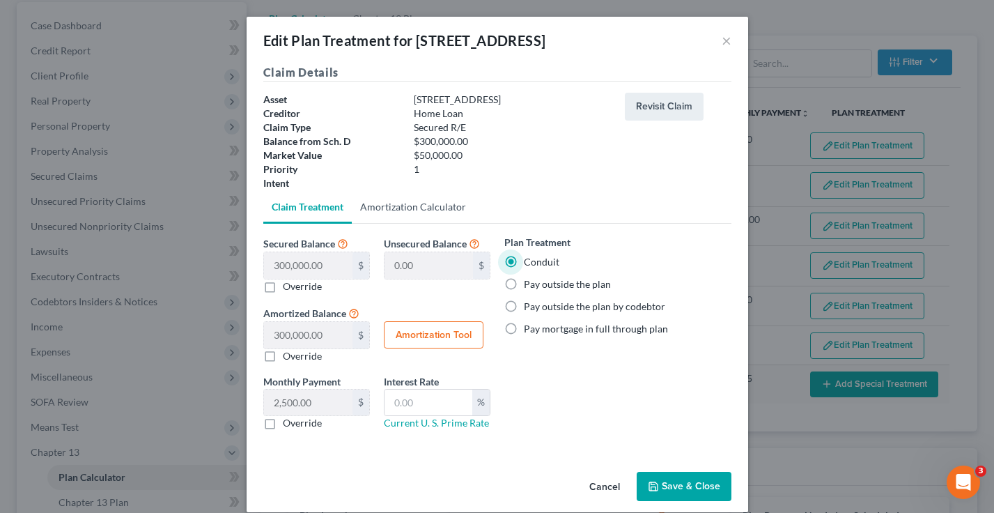
type input "300,000.00"
type input "60"
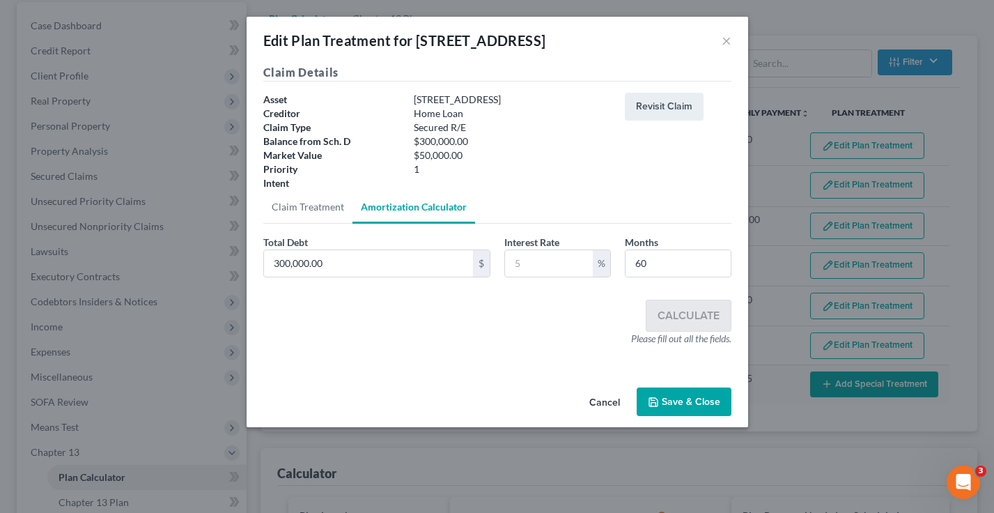
click at [680, 397] on button "Save & Close" at bounding box center [684, 401] width 95 height 29
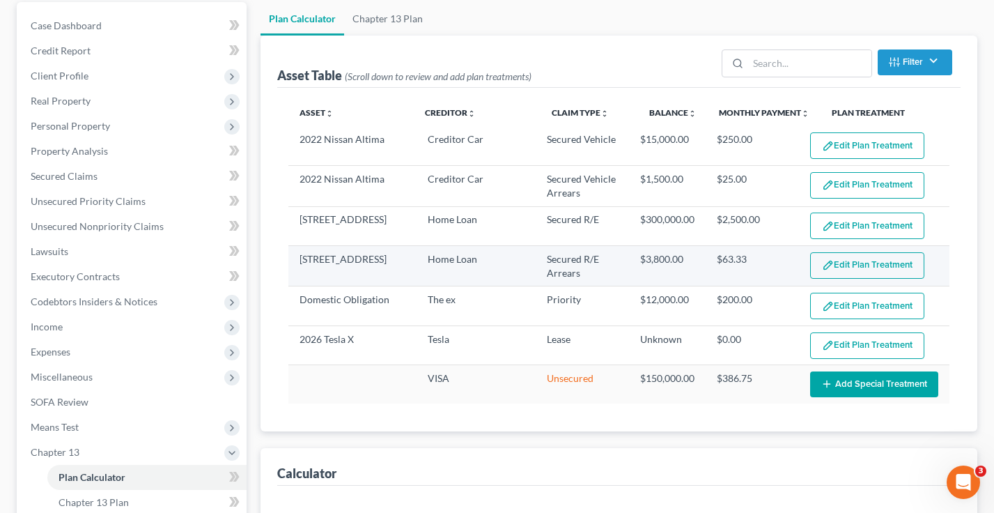
select select "59"
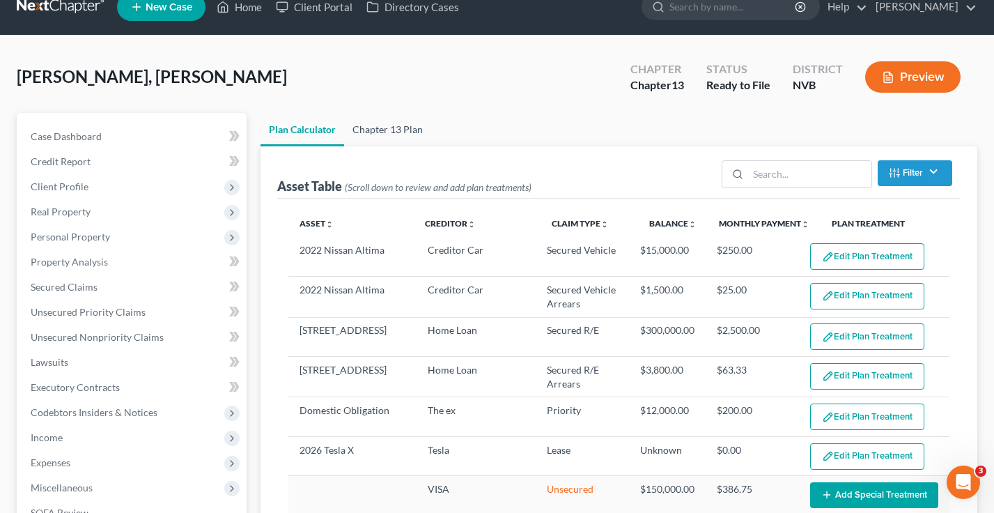
click at [391, 133] on link "Chapter 13 Plan" at bounding box center [387, 129] width 87 height 33
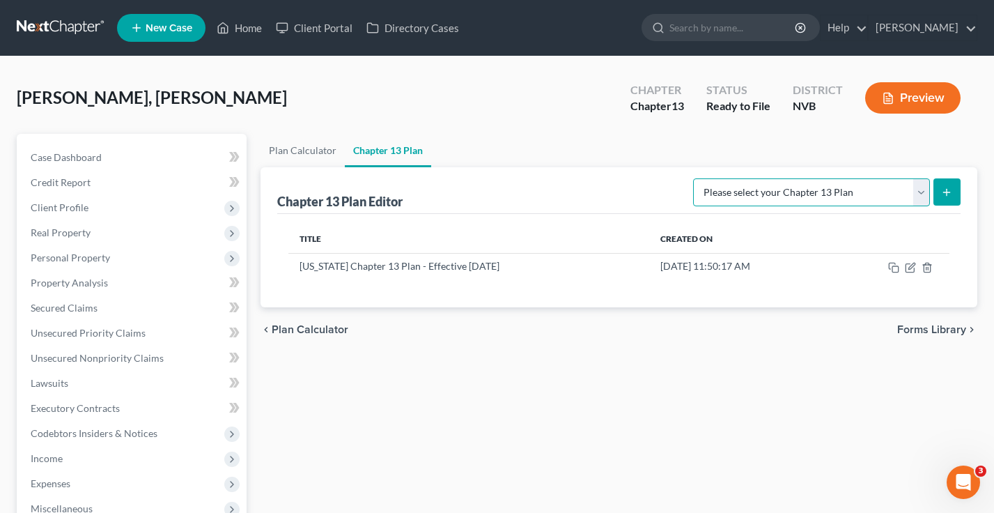
click at [776, 187] on select "Please select your Chapter 13 Plan National Form Plan - Official Form 113 [US_S…" at bounding box center [811, 192] width 237 height 28
select select "1"
click at [695, 178] on select "Please select your Chapter 13 Plan National Form Plan - Official Form 113 [US_S…" at bounding box center [811, 192] width 237 height 28
click at [955, 185] on button "submit" at bounding box center [947, 191] width 27 height 27
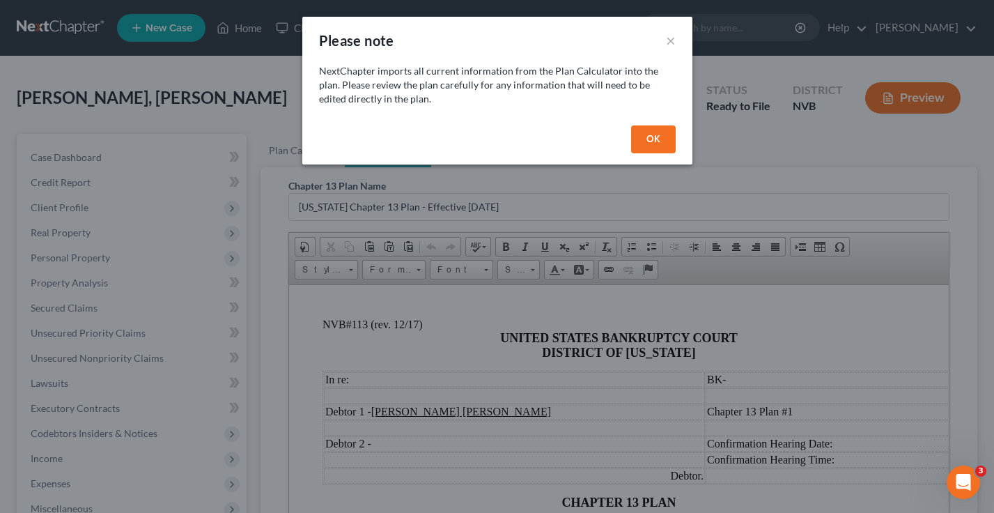
drag, startPoint x: 644, startPoint y: 141, endPoint x: 635, endPoint y: 146, distance: 10.3
click at [644, 141] on button "OK" at bounding box center [653, 139] width 45 height 28
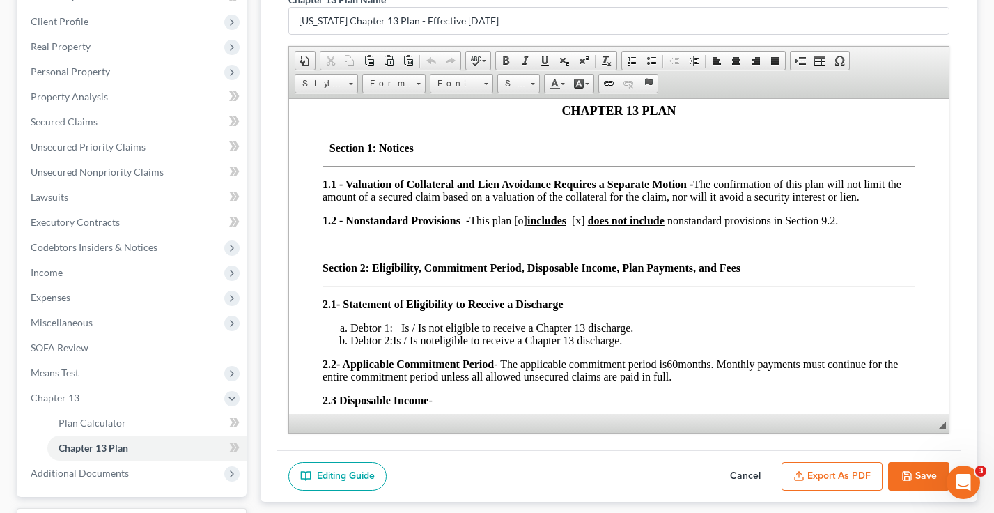
scroll to position [207, 0]
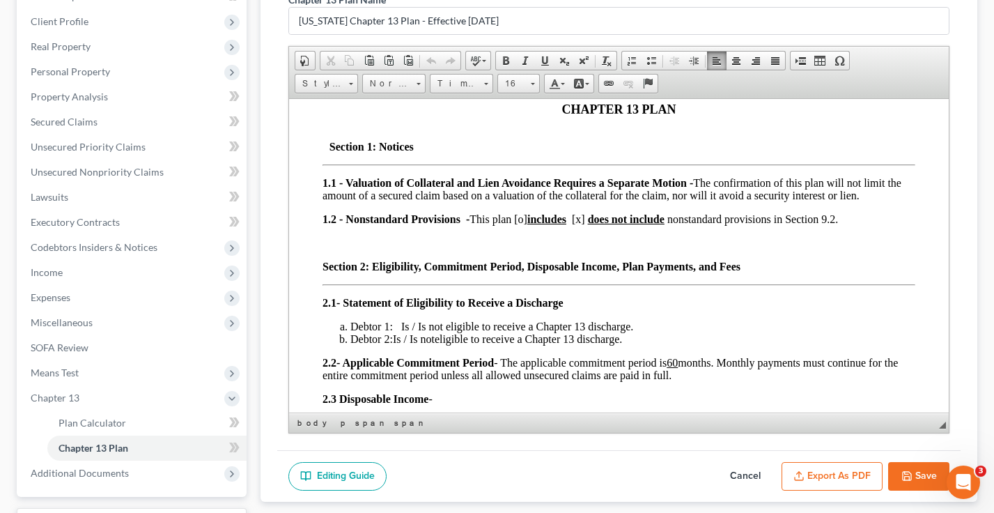
click at [429, 323] on div "Section 1: Notices 1.1 - Valuation of Collateral and Lien Avoidance Requires a …" at bounding box center [618, 393] width 593 height 530
click at [428, 330] on span "Debtor 1: Is / Is not eligible to receive a Chapter 13 discharge." at bounding box center [491, 326] width 283 height 12
drag, startPoint x: 415, startPoint y: 329, endPoint x: 397, endPoint y: 330, distance: 18.1
click at [397, 330] on span "Debtor 1: Is / Is not eligible to receive a Chapter 13 discharge." at bounding box center [491, 326] width 283 height 12
drag, startPoint x: 412, startPoint y: 344, endPoint x: 399, endPoint y: 343, distance: 12.6
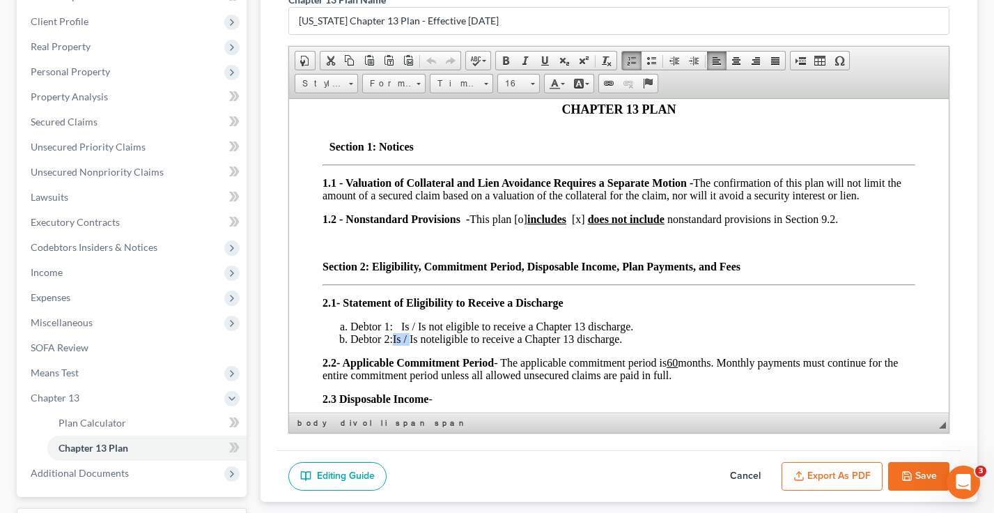
click at [400, 343] on li "Debtor 2: Is / Is not eligible to receive a Chapter 13 discharge." at bounding box center [632, 338] width 565 height 13
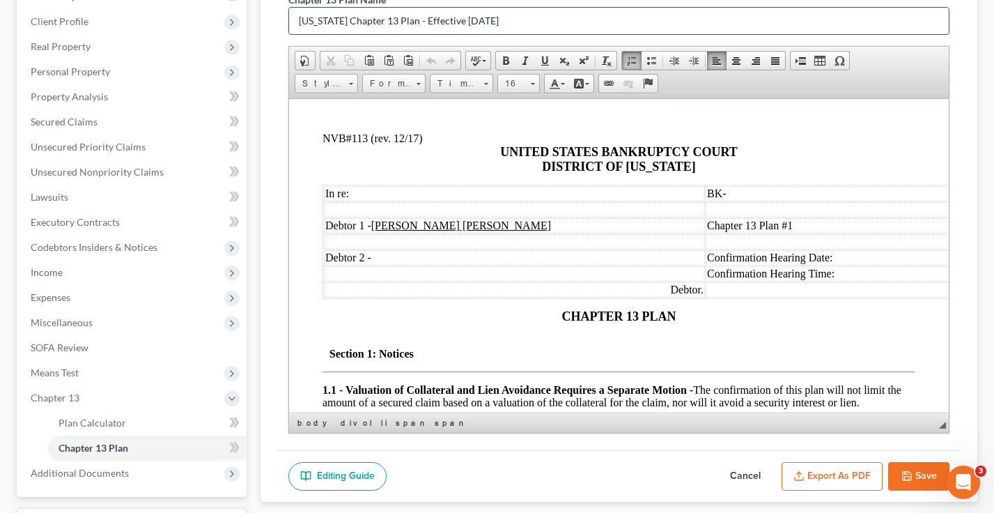
scroll to position [0, 0]
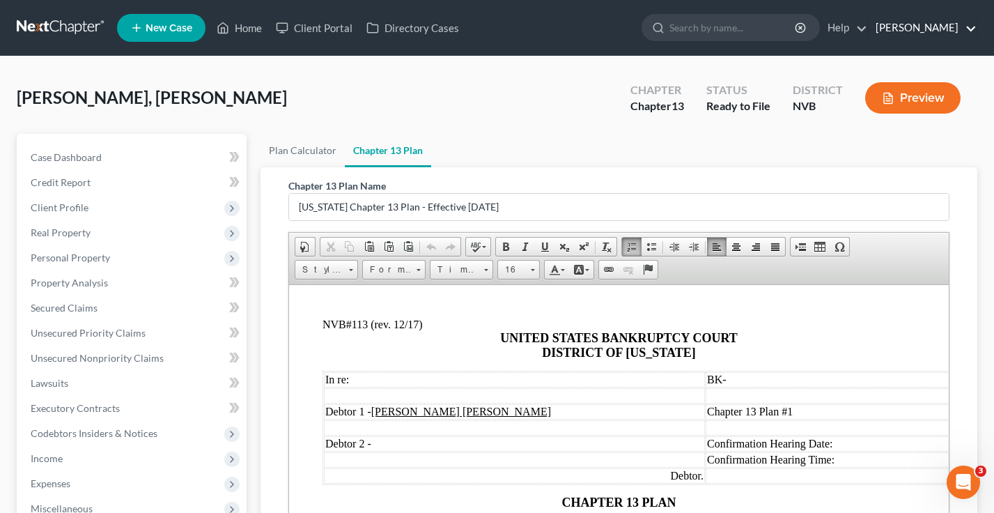
click at [938, 26] on link "[PERSON_NAME]" at bounding box center [923, 27] width 108 height 25
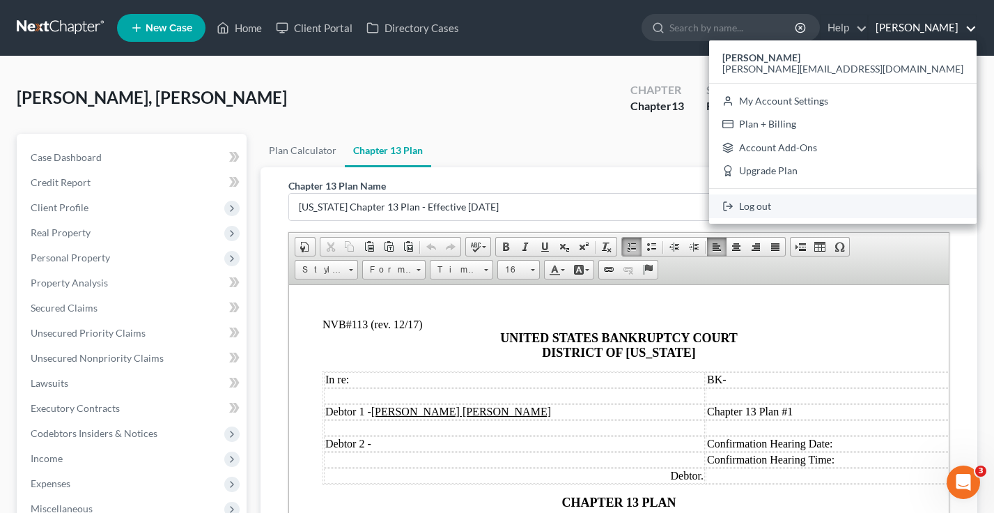
click at [909, 210] on link "Log out" at bounding box center [843, 206] width 268 height 24
